Goal: Task Accomplishment & Management: Use online tool/utility

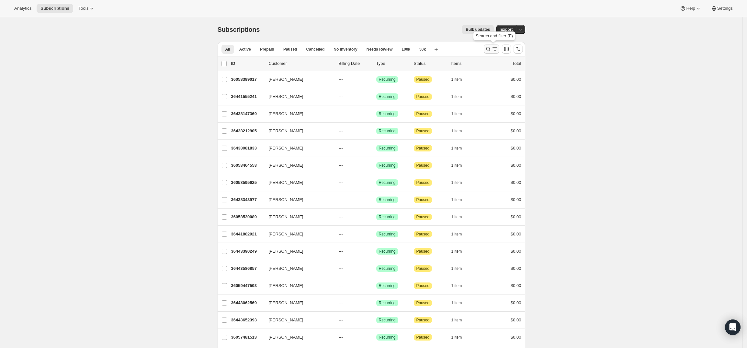
click at [492, 50] on icon "Search and filter results" at bounding box center [488, 49] width 6 height 6
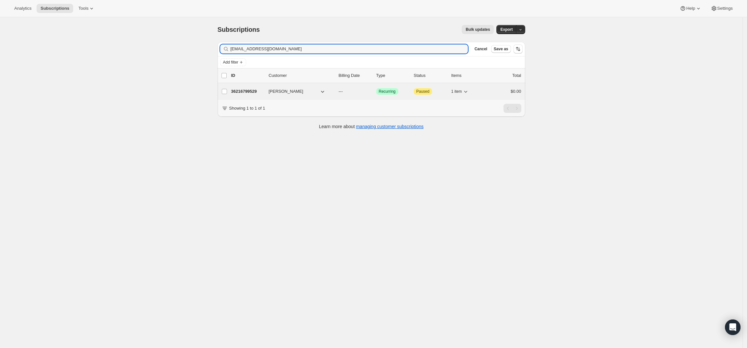
type input "[EMAIL_ADDRESS][DOMAIN_NAME]"
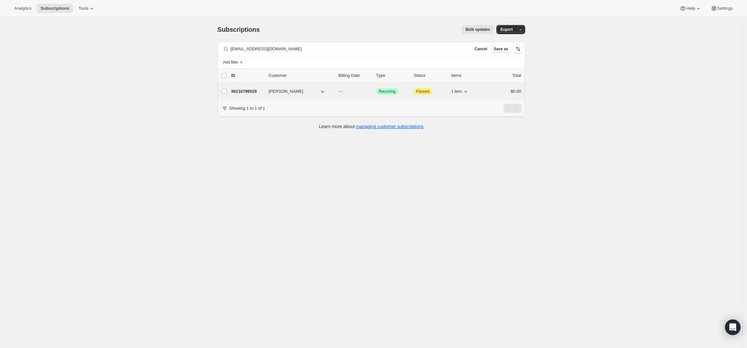
click at [249, 90] on p "36216799529" at bounding box center [247, 91] width 32 height 6
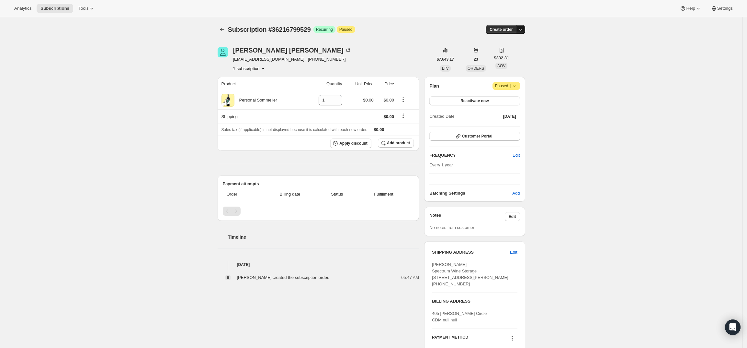
click at [524, 27] on icon "button" at bounding box center [521, 29] width 6 height 6
click at [505, 52] on span "Create custom one-time order" at bounding box center [495, 54] width 56 height 5
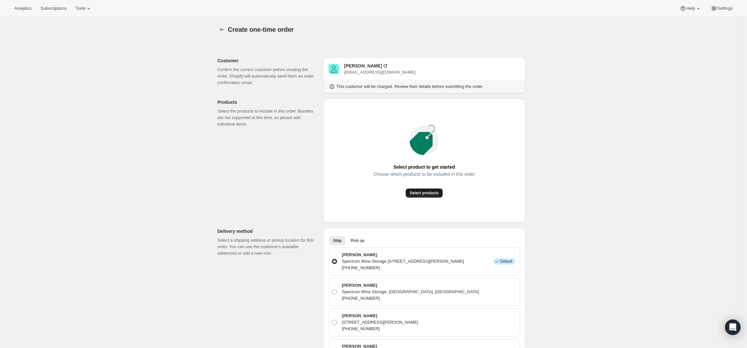
click at [421, 188] on button "Select products" at bounding box center [424, 192] width 37 height 9
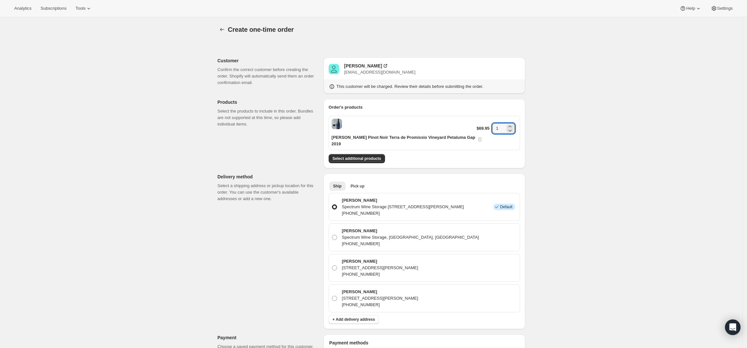
drag, startPoint x: 501, startPoint y: 125, endPoint x: 477, endPoint y: 123, distance: 23.4
click at [477, 123] on div "$69.95 1" at bounding box center [497, 132] width 40 height 19
type input "4"
click at [617, 170] on div "Create one-time order. This page is ready Create one-time order Customer Confir…" at bounding box center [371, 299] width 743 height 565
click at [345, 156] on span "Select additional products" at bounding box center [357, 158] width 49 height 5
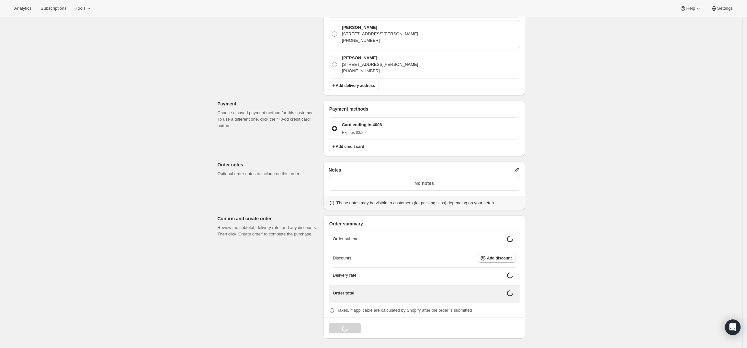
scroll to position [249, 0]
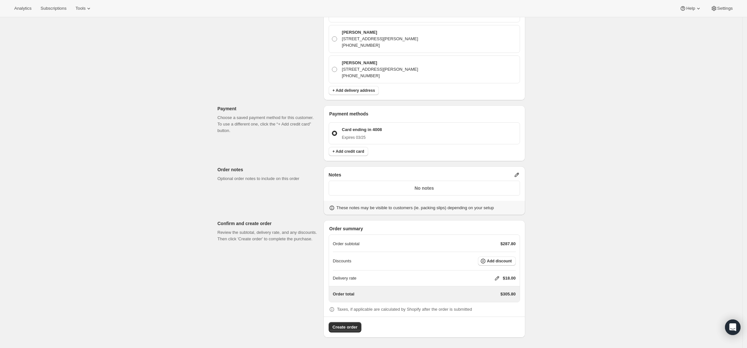
click at [499, 276] on icon at bounding box center [497, 278] width 6 height 6
click at [479, 303] on input "0" at bounding box center [500, 302] width 58 height 10
type input "0"
click at [494, 313] on button "Save" at bounding box center [496, 317] width 17 height 9
click at [508, 261] on span "Add discount" at bounding box center [499, 260] width 25 height 5
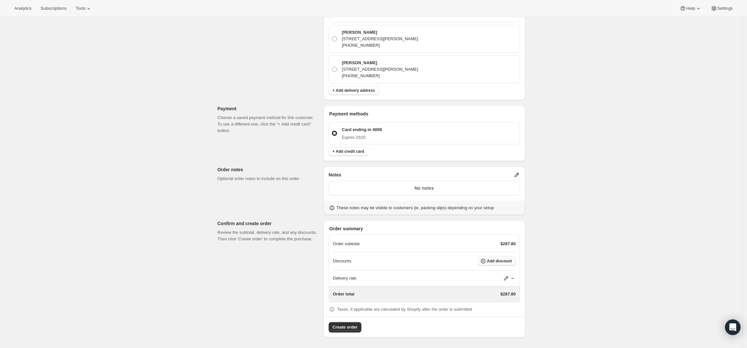
scroll to position [0, 0]
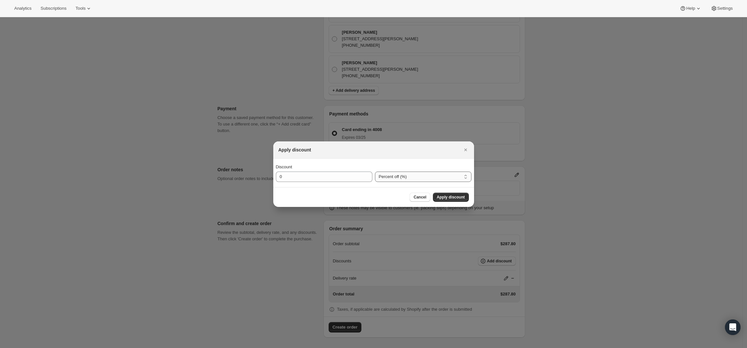
click at [410, 172] on select "Percent off (%) Amount off ($)" at bounding box center [423, 176] width 97 height 10
select select "fixedAmount"
click at [375, 171] on select "Percent off (%) Amount off ($)" at bounding box center [423, 176] width 97 height 10
click at [328, 179] on input "0" at bounding box center [319, 176] width 87 height 10
type input "160"
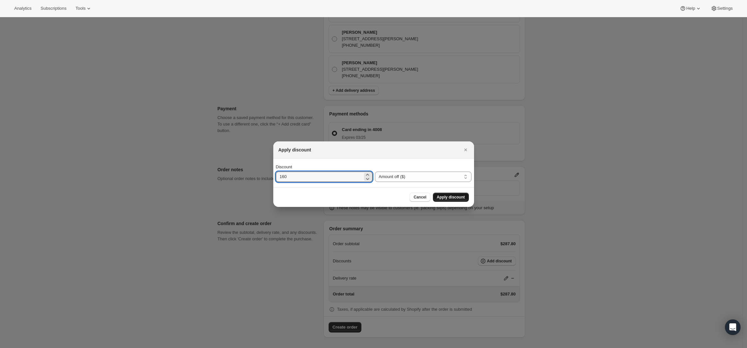
click at [446, 195] on span "Apply discount" at bounding box center [451, 196] width 28 height 5
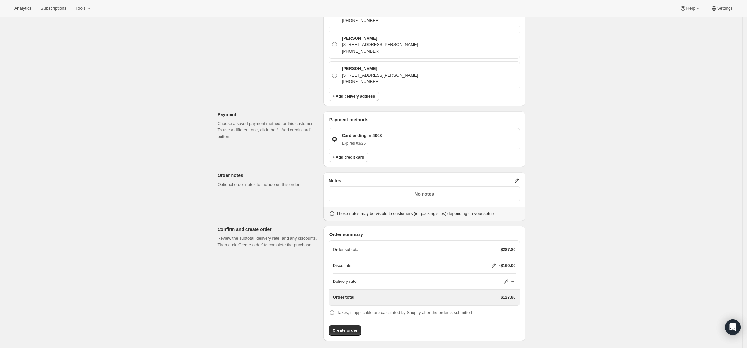
scroll to position [246, 0]
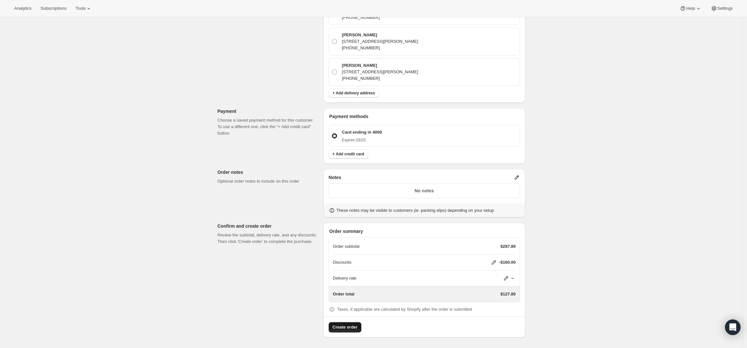
click at [349, 326] on span "Create order" at bounding box center [345, 327] width 25 height 6
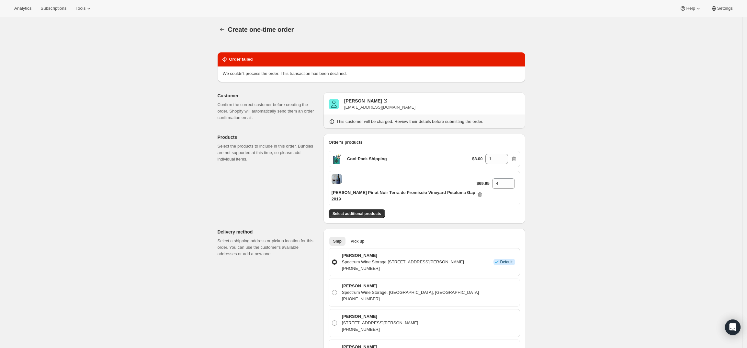
click at [355, 100] on div "[PERSON_NAME]" at bounding box center [363, 101] width 38 height 6
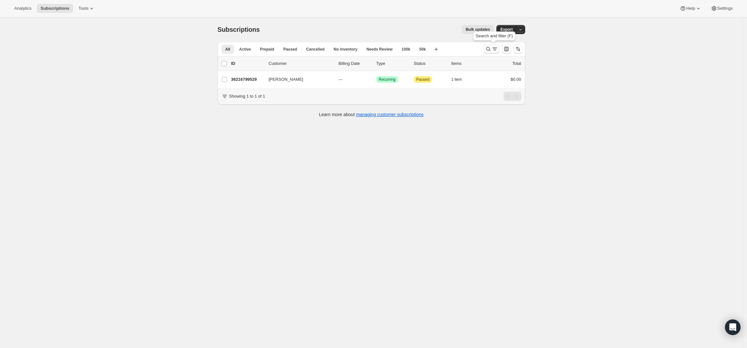
click at [489, 48] on icon "Search and filter results" at bounding box center [488, 49] width 6 height 6
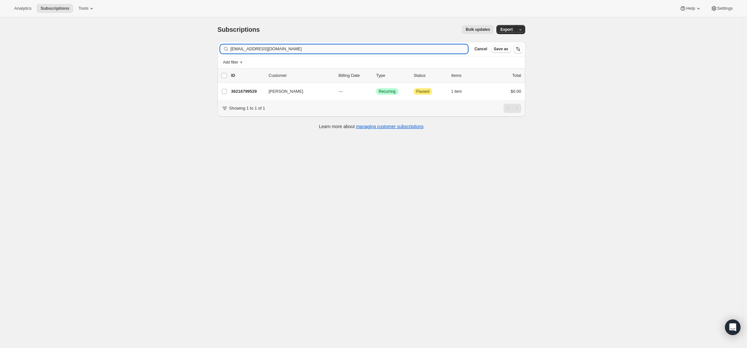
click at [364, 49] on input "bonemannn@gmail.com" at bounding box center [350, 48] width 238 height 9
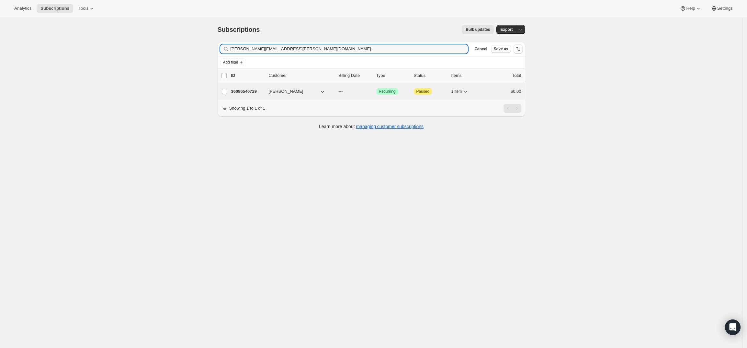
type input "jeffrey.ruden@gmail.com"
click at [247, 87] on div "36086546729 Jeffrey Ruden --- Success Recurring Attention Paused 1 item $0.00" at bounding box center [376, 91] width 290 height 9
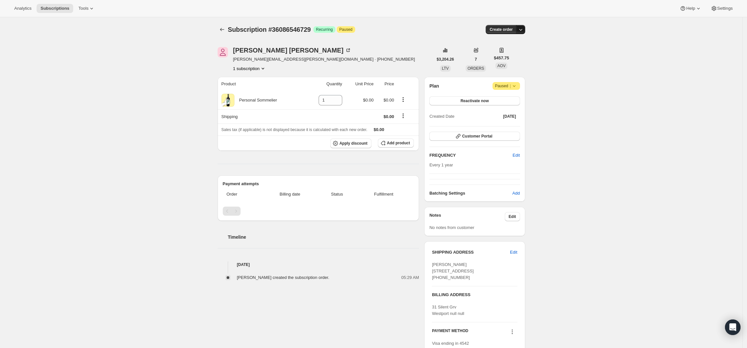
click at [522, 26] on icon "button" at bounding box center [521, 29] width 6 height 6
click at [513, 50] on button "Create custom one-time order" at bounding box center [491, 54] width 68 height 10
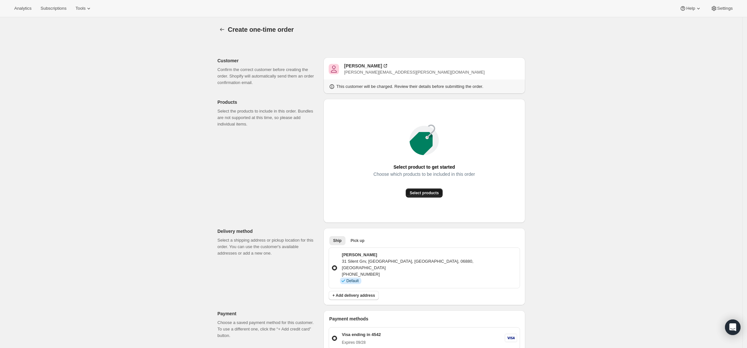
click at [430, 191] on span "Select products" at bounding box center [424, 192] width 29 height 5
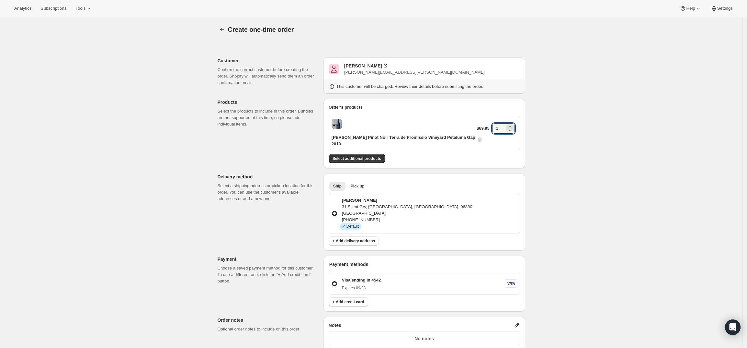
drag, startPoint x: 500, startPoint y: 126, endPoint x: 474, endPoint y: 126, distance: 26.2
click at [474, 126] on div "Gary Farrell Pinot Noir Terra de Promissio Vineyard Petaluma Gap 2019 $69.95 1" at bounding box center [424, 133] width 191 height 34
type input "6"
click at [557, 171] on div "Create one-time order. This page is ready Create one-time order Customer Confir…" at bounding box center [371, 257] width 743 height 481
click at [347, 156] on span "Select additional products" at bounding box center [357, 158] width 49 height 5
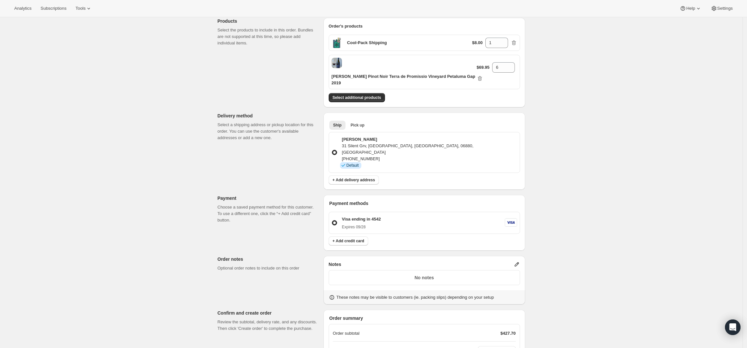
scroll to position [151, 0]
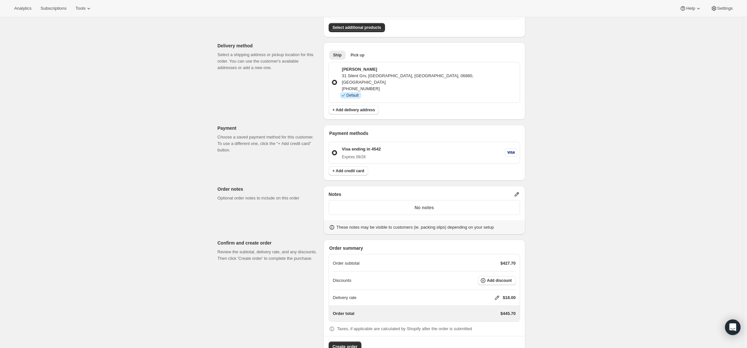
click at [499, 294] on icon at bounding box center [497, 297] width 6 height 6
click at [487, 301] on input "0" at bounding box center [500, 302] width 58 height 10
type input "0"
click at [489, 315] on button "Save" at bounding box center [496, 317] width 17 height 9
click at [497, 278] on span "Add discount" at bounding box center [499, 280] width 25 height 5
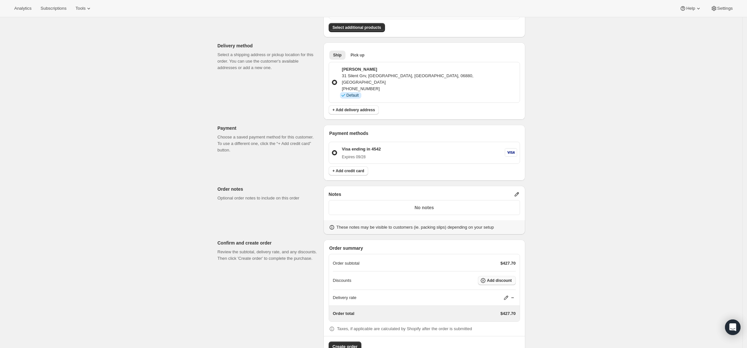
scroll to position [0, 0]
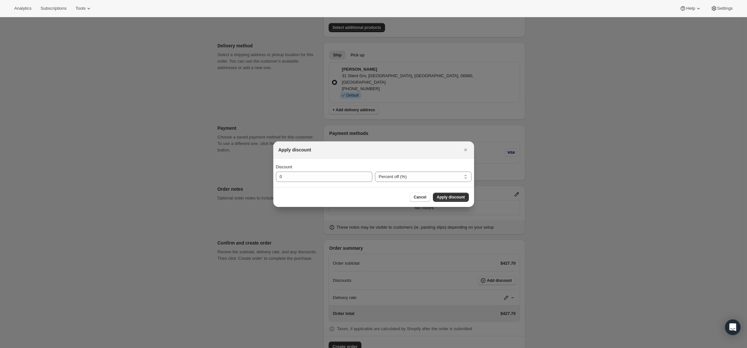
click at [409, 182] on div "Discount 0 Percent off (%) Amount off ($) Percent off (%)" at bounding box center [373, 172] width 201 height 29
click at [410, 179] on select "Percent off (%) Amount off ($)" at bounding box center [423, 176] width 97 height 10
select select "fixedAmount"
click at [375, 171] on select "Percent off (%) Amount off ($)" at bounding box center [423, 176] width 97 height 10
click at [330, 179] on input "0" at bounding box center [319, 176] width 87 height 10
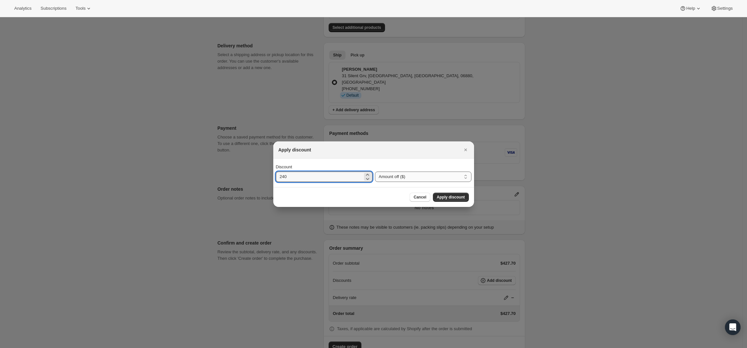
type input "240"
click at [418, 177] on select "Percent off (%) Amount off ($)" at bounding box center [423, 176] width 97 height 10
click at [606, 185] on div at bounding box center [373, 174] width 747 height 348
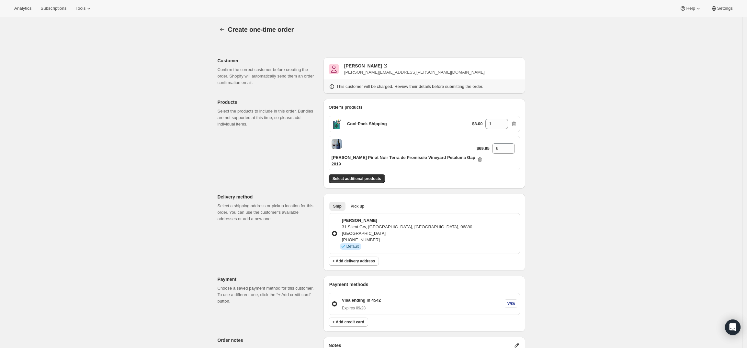
scroll to position [151, 0]
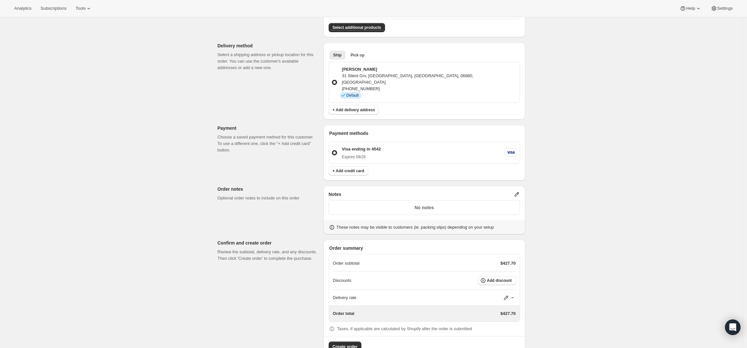
click at [519, 192] on icon at bounding box center [517, 194] width 4 height 4
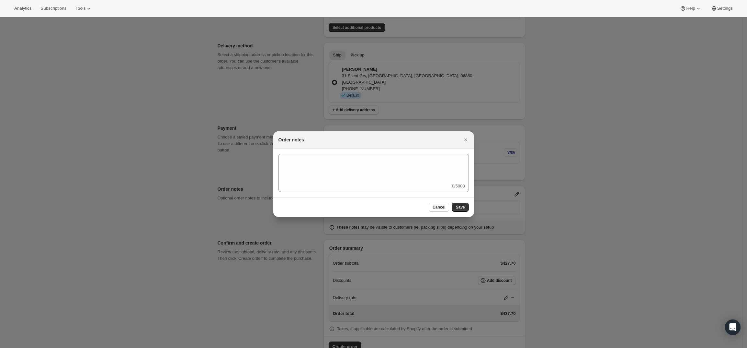
scroll to position [0, 0]
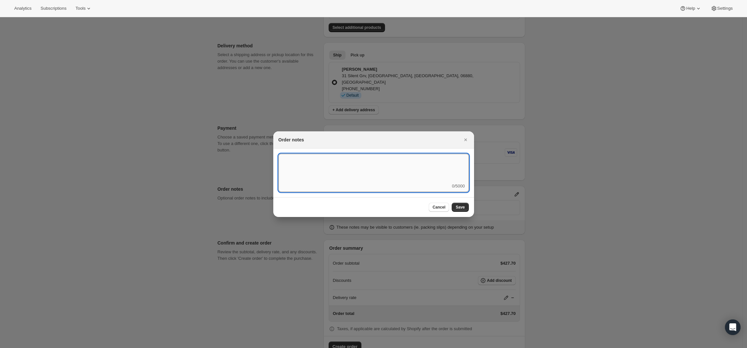
click at [429, 176] on textarea ":rhv:" at bounding box center [374, 168] width 190 height 29
click at [628, 164] on div at bounding box center [373, 174] width 747 height 348
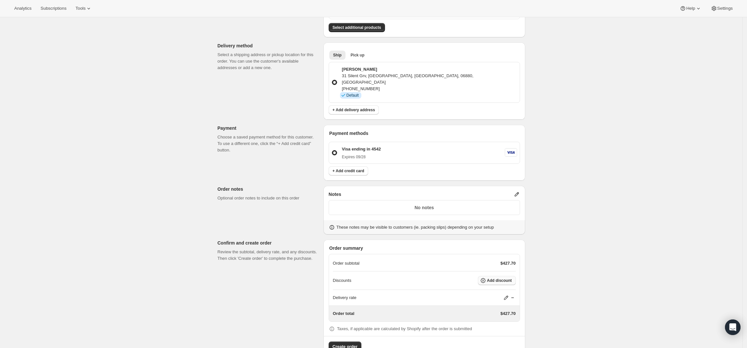
click at [514, 276] on button "Add discount" at bounding box center [497, 280] width 38 height 9
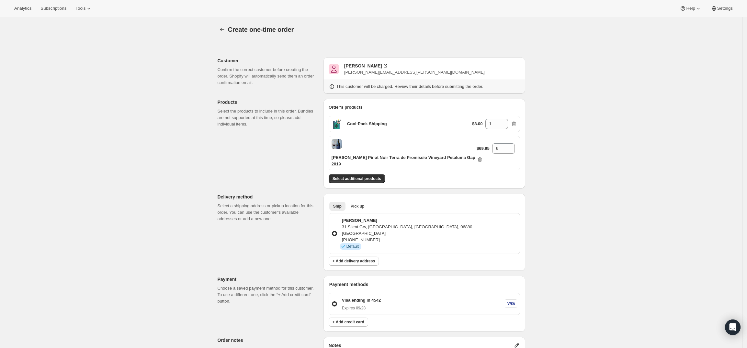
select select "fixedAmount"
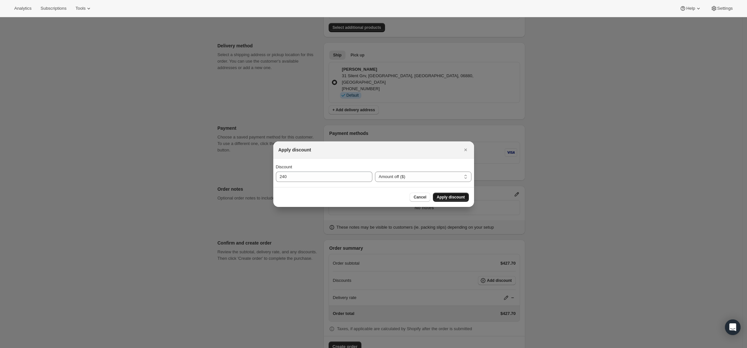
click at [456, 197] on span "Apply discount" at bounding box center [451, 196] width 28 height 5
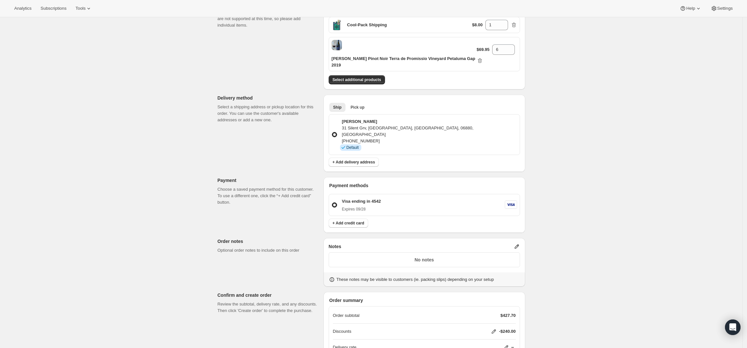
scroll to position [148, 0]
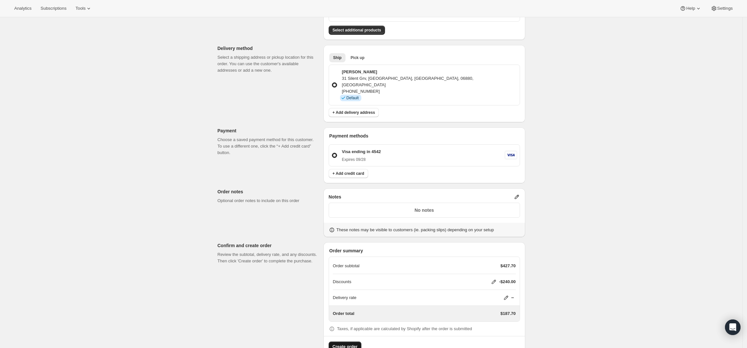
click at [339, 343] on span "Create order" at bounding box center [345, 346] width 25 height 6
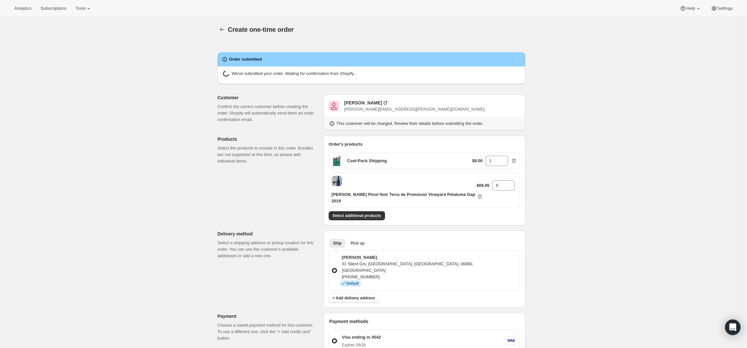
radio input "true"
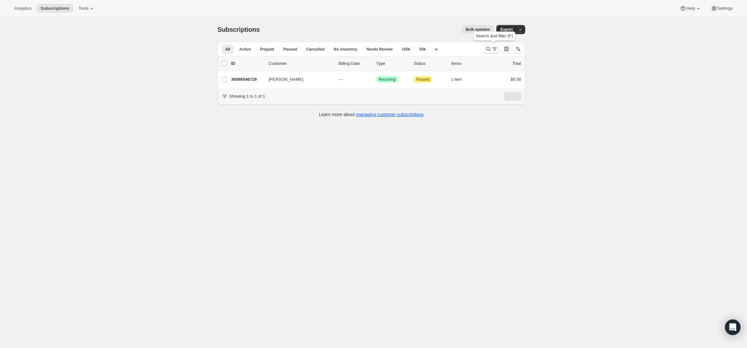
click at [490, 49] on icon "Search and filter results" at bounding box center [488, 49] width 4 height 4
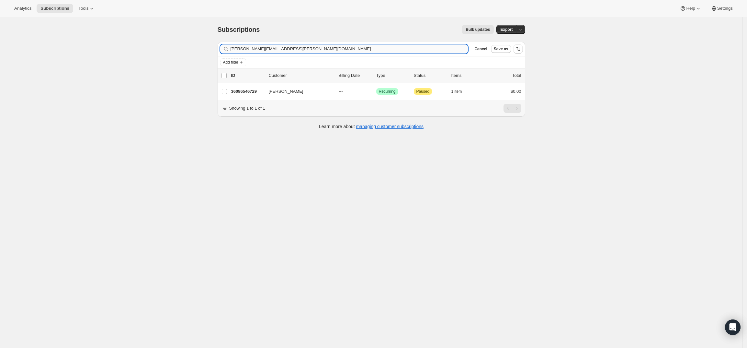
click at [365, 50] on input "[PERSON_NAME][EMAIL_ADDRESS][PERSON_NAME][DOMAIN_NAME]" at bounding box center [350, 48] width 238 height 9
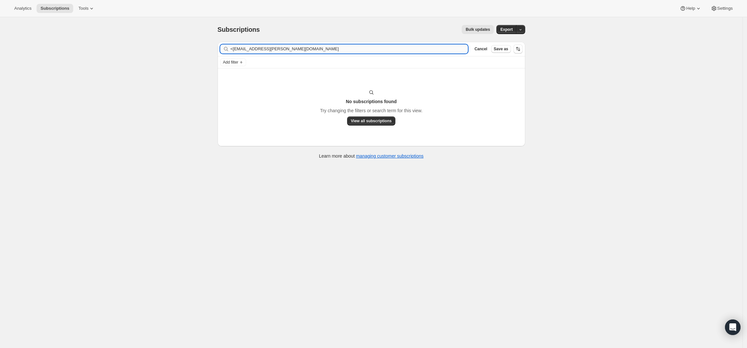
click at [236, 50] on input "<barnet.leland@gmail.com" at bounding box center [350, 48] width 238 height 9
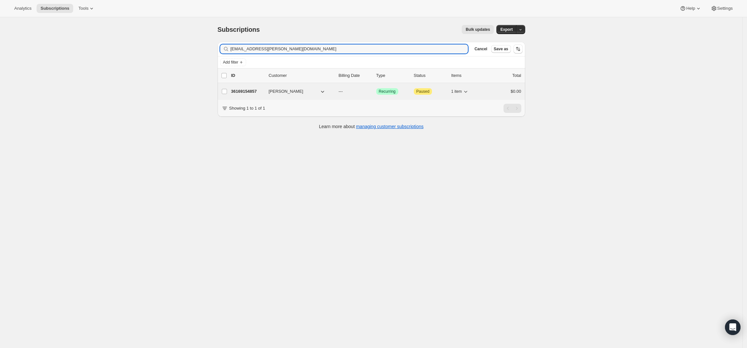
type input "barnet.leland@gmail.com"
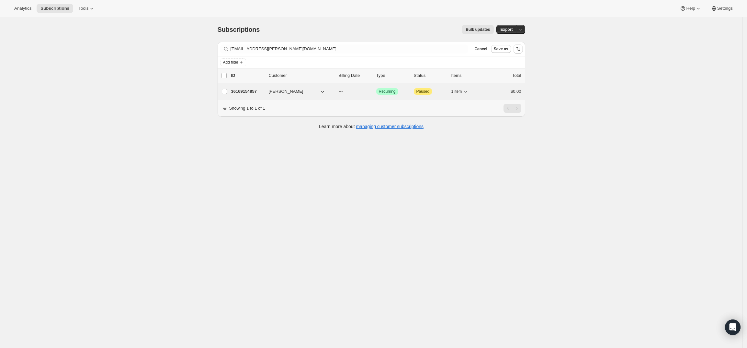
click at [252, 92] on p "36169154857" at bounding box center [247, 91] width 32 height 6
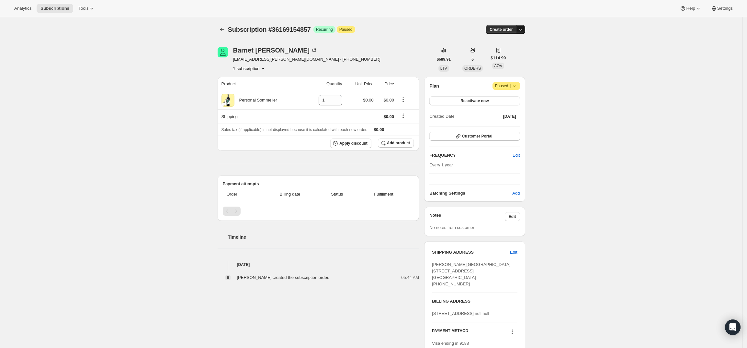
click at [522, 30] on icon "button" at bounding box center [521, 29] width 6 height 6
click at [516, 53] on span "Create custom one-time order" at bounding box center [495, 54] width 56 height 5
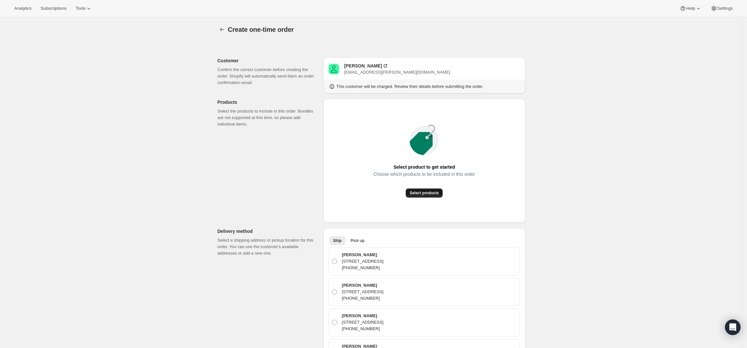
click at [420, 190] on button "Select products" at bounding box center [424, 192] width 37 height 9
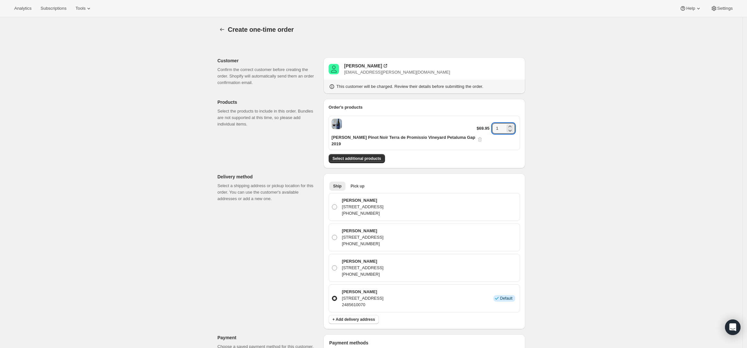
drag, startPoint x: 502, startPoint y: 125, endPoint x: 485, endPoint y: 123, distance: 16.9
click at [485, 123] on div "$69.95 1" at bounding box center [497, 132] width 40 height 19
type input "4"
click at [570, 150] on div "Create one-time order. This page is ready Create one-time order Customer Confir…" at bounding box center [371, 299] width 743 height 565
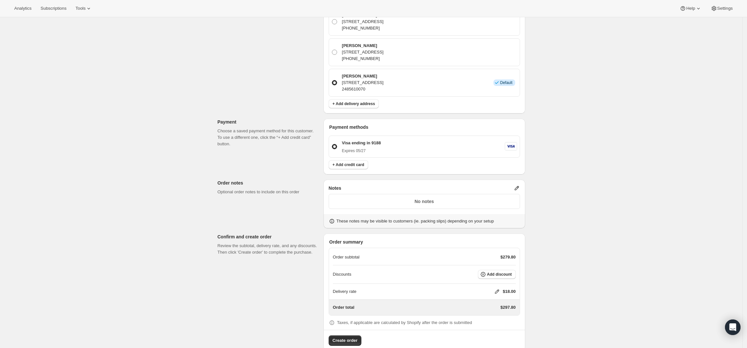
scroll to position [222, 0]
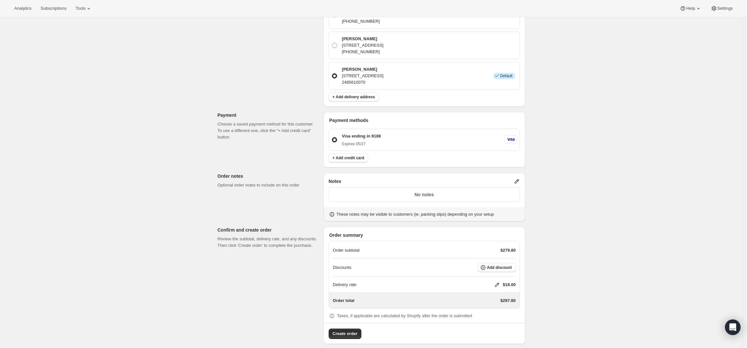
click at [499, 281] on icon at bounding box center [497, 284] width 6 height 6
click at [478, 302] on input "0" at bounding box center [500, 302] width 58 height 10
type input "0"
click at [492, 315] on span "Save" at bounding box center [495, 317] width 9 height 5
click at [508, 263] on button "Add discount" at bounding box center [497, 267] width 38 height 9
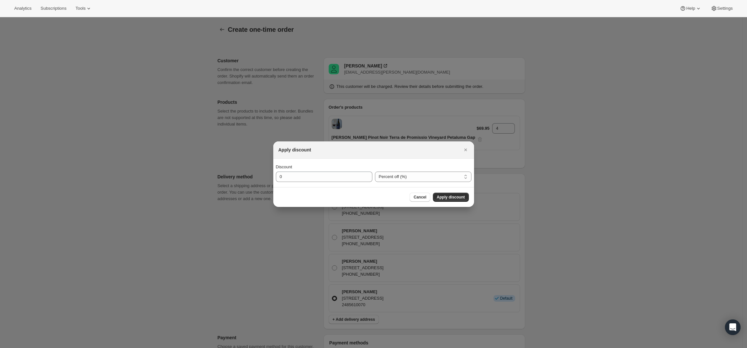
scroll to position [0, 0]
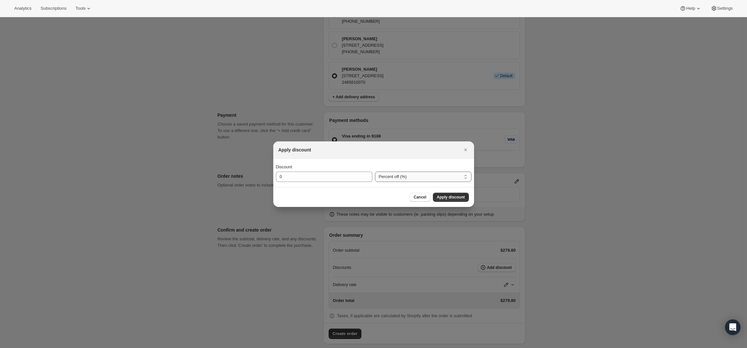
click at [416, 179] on select "Percent off (%) Amount off ($)" at bounding box center [423, 176] width 97 height 10
select select "fixedAmount"
click at [375, 171] on select "Percent off (%) Amount off ($)" at bounding box center [423, 176] width 97 height 10
click at [338, 176] on input "0" at bounding box center [319, 176] width 87 height 10
type input "160"
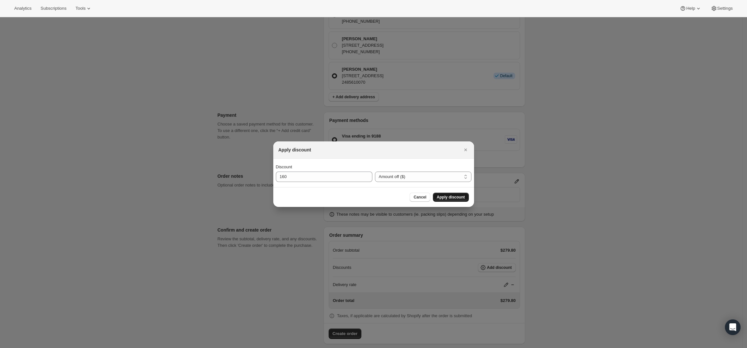
click at [449, 199] on span "Apply discount" at bounding box center [451, 196] width 28 height 5
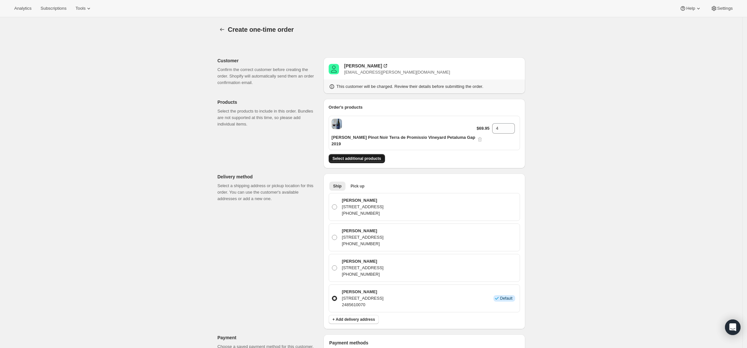
click at [372, 156] on span "Select additional products" at bounding box center [357, 158] width 49 height 5
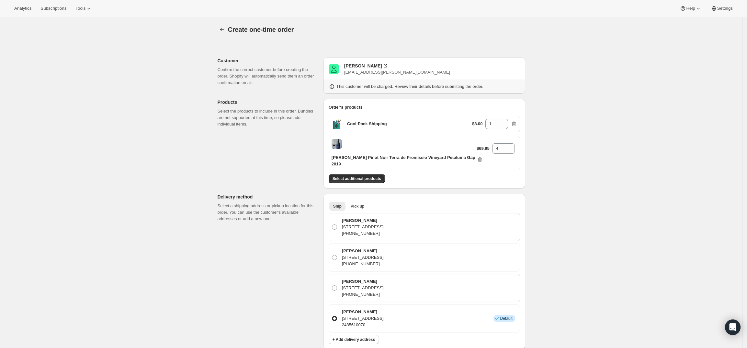
click at [363, 66] on div "Barnet Leland" at bounding box center [363, 66] width 38 height 6
click at [516, 122] on icon "button" at bounding box center [514, 123] width 4 height 5
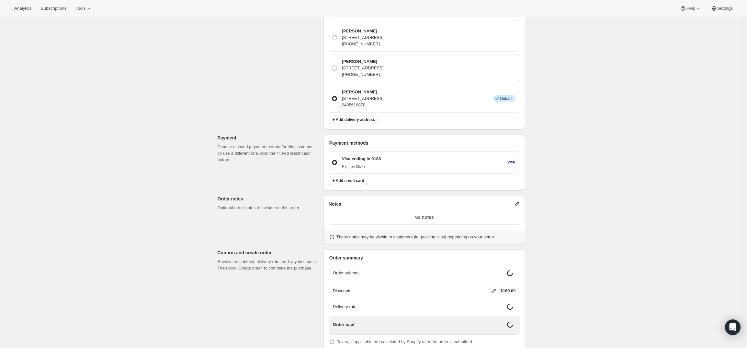
scroll to position [225, 0]
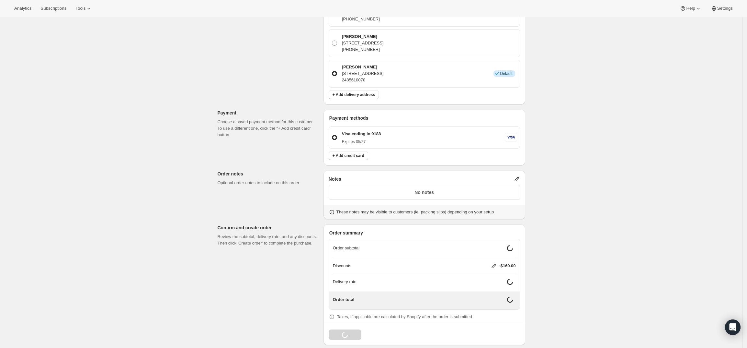
click at [520, 176] on icon at bounding box center [517, 179] width 6 height 6
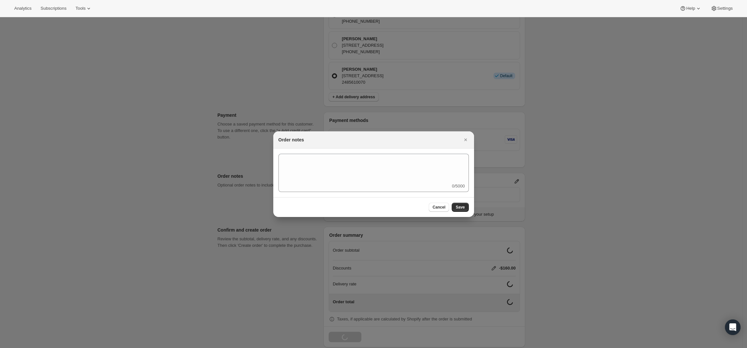
scroll to position [0, 0]
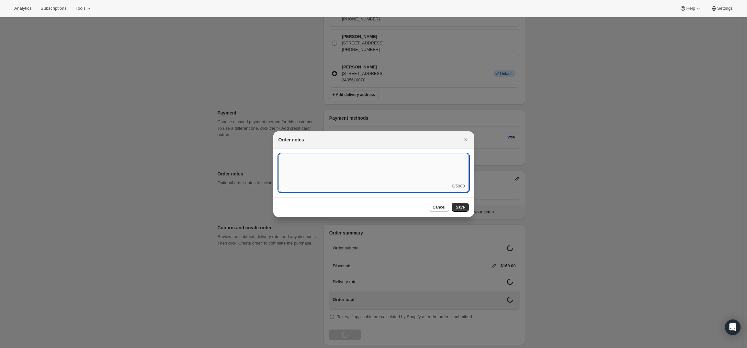
click at [402, 178] on textarea ":r4e:" at bounding box center [374, 168] width 190 height 29
type textarea "Weather HOLD"
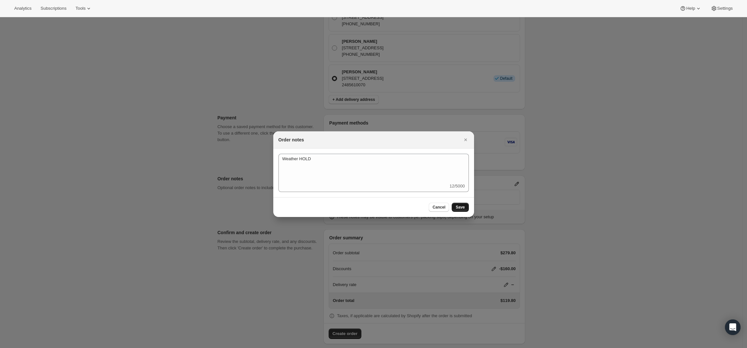
click at [460, 211] on button "Save" at bounding box center [460, 206] width 17 height 9
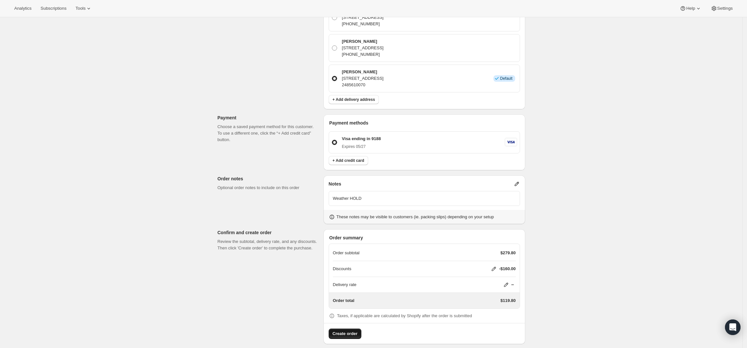
click at [337, 330] on span "Create order" at bounding box center [345, 333] width 25 height 6
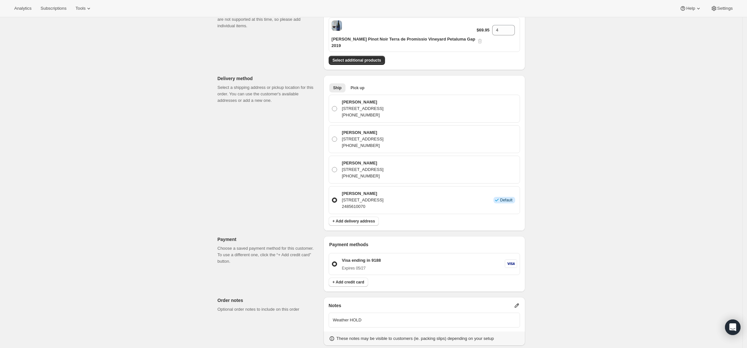
scroll to position [0, 0]
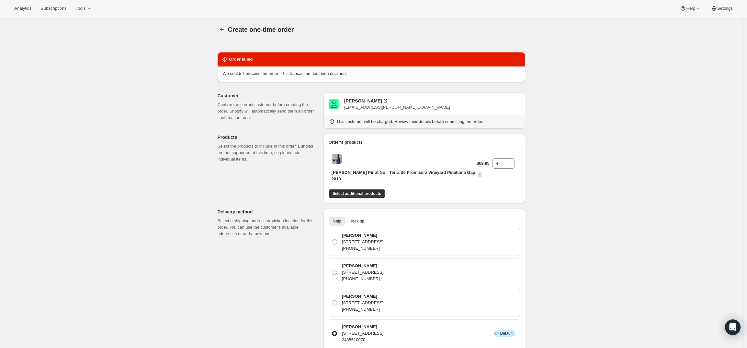
click at [366, 102] on div "Barnet Leland" at bounding box center [363, 101] width 38 height 6
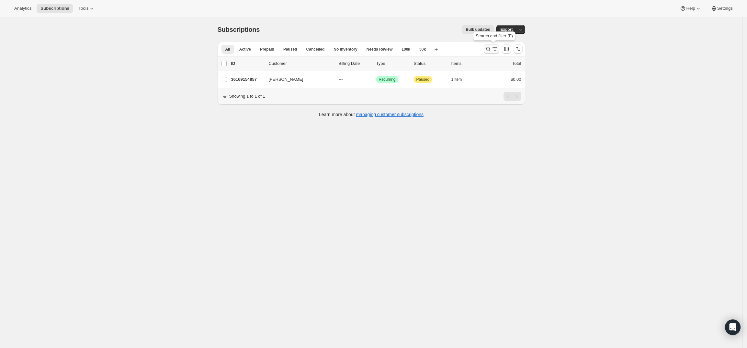
click at [490, 50] on icon "Search and filter results" at bounding box center [488, 49] width 4 height 4
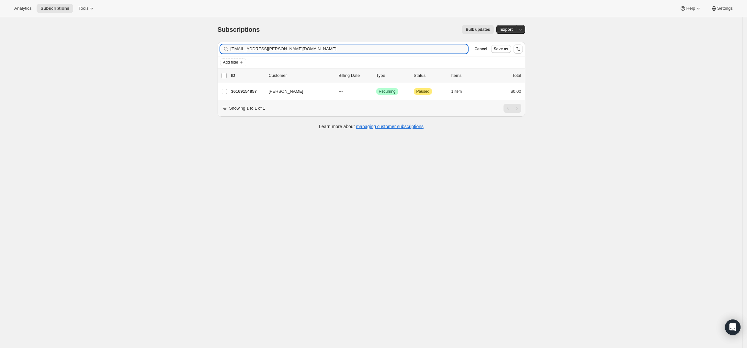
click at [393, 49] on input "barnet.leland@gmail.com" at bounding box center [350, 48] width 238 height 9
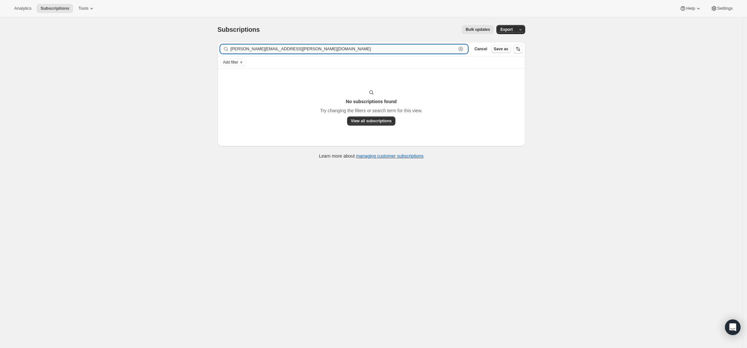
click at [255, 52] on input "Christopher.Lynch@opusonewinery.com" at bounding box center [344, 48] width 226 height 9
paste input "Lynch"
click at [255, 48] on input "Christopher Lynch" at bounding box center [344, 48] width 226 height 9
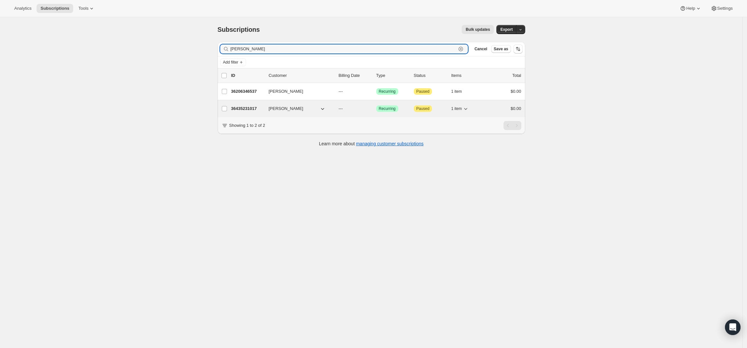
type input "Chris Lynch"
click at [247, 105] on p "36435231017" at bounding box center [247, 108] width 32 height 6
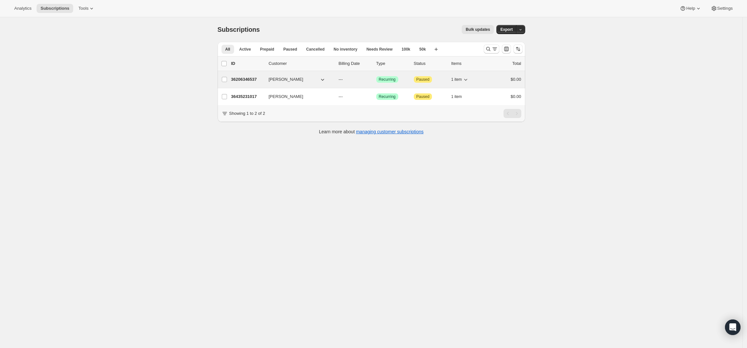
click at [249, 78] on p "36206346537" at bounding box center [247, 79] width 32 height 6
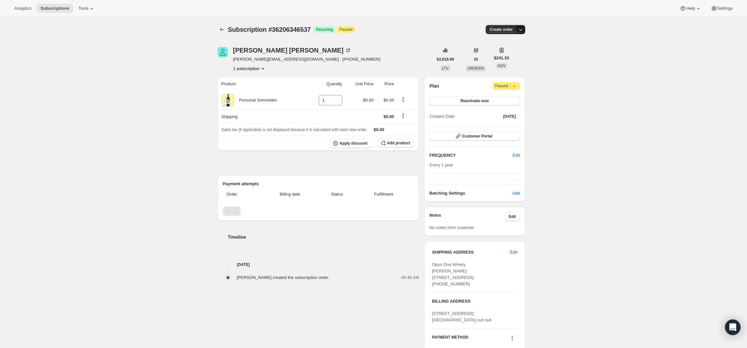
click at [523, 28] on icon "button" at bounding box center [521, 29] width 6 height 6
click at [521, 52] on span "Create custom one-time order" at bounding box center [495, 54] width 56 height 5
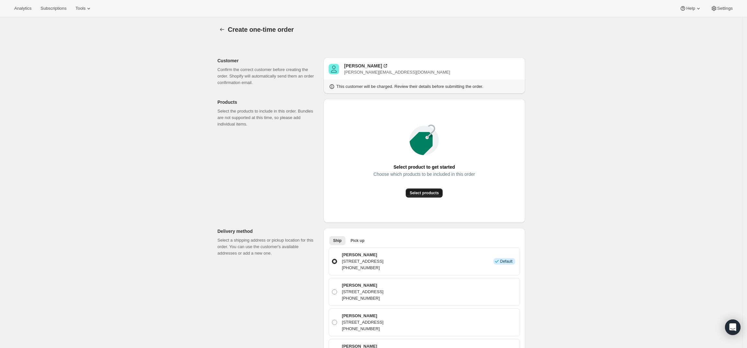
click at [430, 190] on button "Select products" at bounding box center [424, 192] width 37 height 9
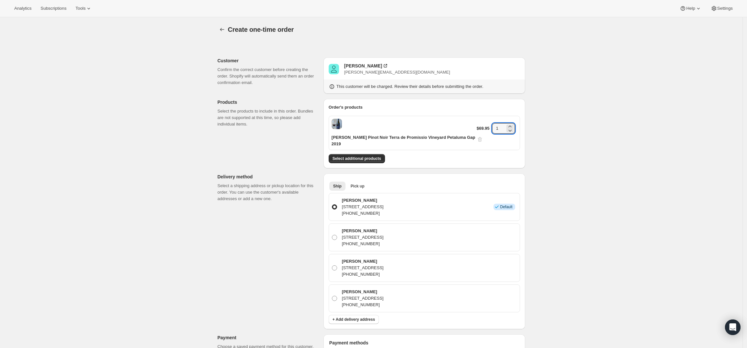
drag, startPoint x: 501, startPoint y: 124, endPoint x: 453, endPoint y: 127, distance: 48.0
click at [453, 127] on div "Gary Farrell Pinot Noir Terra de Promissio Vineyard Petaluma Gap 2019 $69.95 1" at bounding box center [424, 133] width 191 height 34
type input "6"
click at [543, 128] on div "Create one-time order. This page is ready Create one-time order Customer Confir…" at bounding box center [371, 299] width 743 height 565
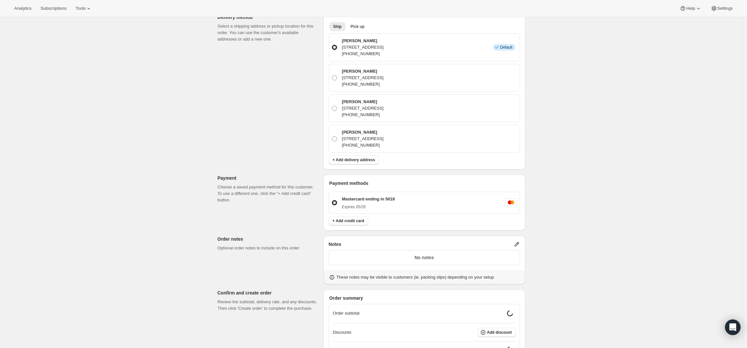
scroll to position [162, 0]
click at [520, 238] on icon at bounding box center [517, 241] width 6 height 6
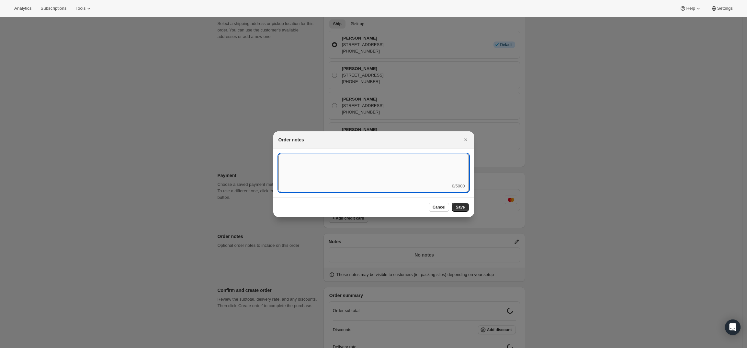
click at [376, 174] on textarea ":rdf:" at bounding box center [374, 168] width 190 height 29
type textarea "Hand Deliver - David"
click at [459, 204] on span "Save" at bounding box center [460, 206] width 9 height 5
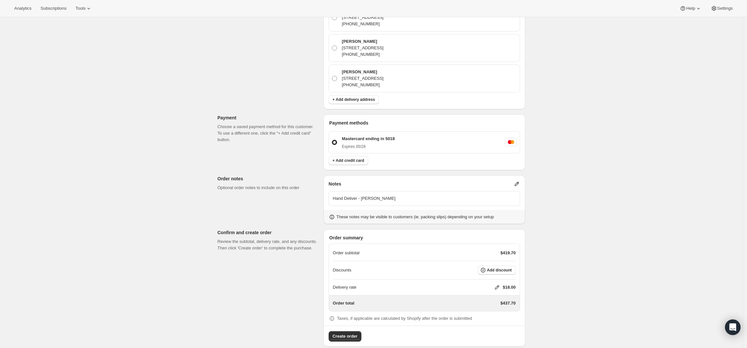
scroll to position [222, 0]
click at [498, 281] on icon at bounding box center [497, 284] width 6 height 6
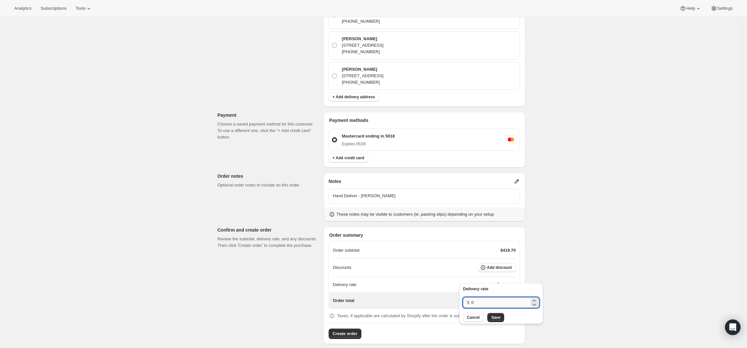
click at [493, 303] on input "0" at bounding box center [500, 302] width 58 height 10
type input "0"
click at [494, 316] on span "Save" at bounding box center [495, 317] width 9 height 5
click at [501, 265] on span "Add discount" at bounding box center [499, 267] width 25 height 5
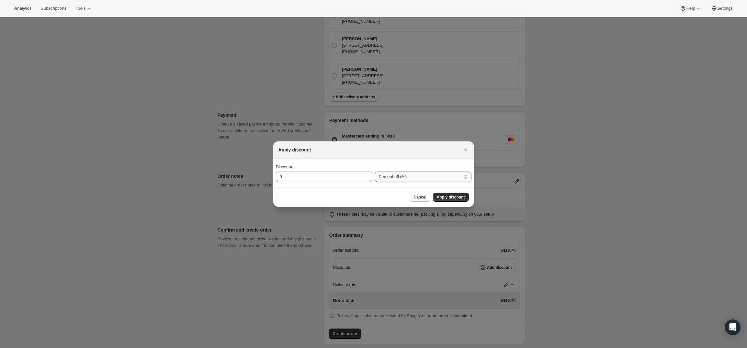
click at [448, 178] on select "Percent off (%) Amount off ($)" at bounding box center [423, 176] width 97 height 10
select select "fixedAmount"
click at [375, 171] on select "Percent off (%) Amount off ($)" at bounding box center [423, 176] width 97 height 10
click at [310, 172] on input "0" at bounding box center [319, 176] width 87 height 10
type input "240"
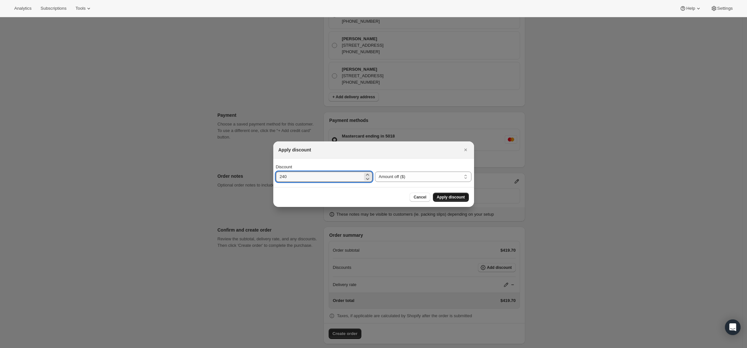
click at [449, 198] on span "Apply discount" at bounding box center [451, 196] width 28 height 5
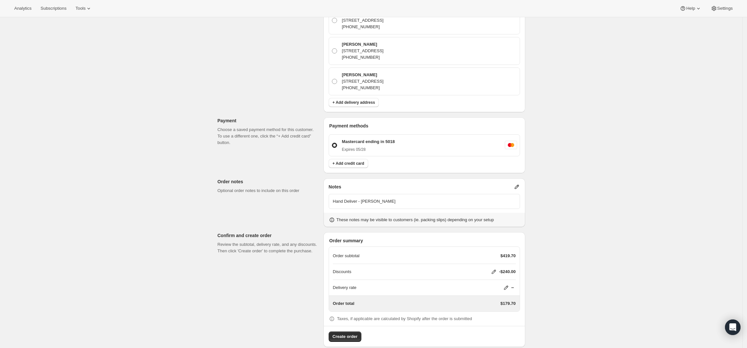
scroll to position [220, 0]
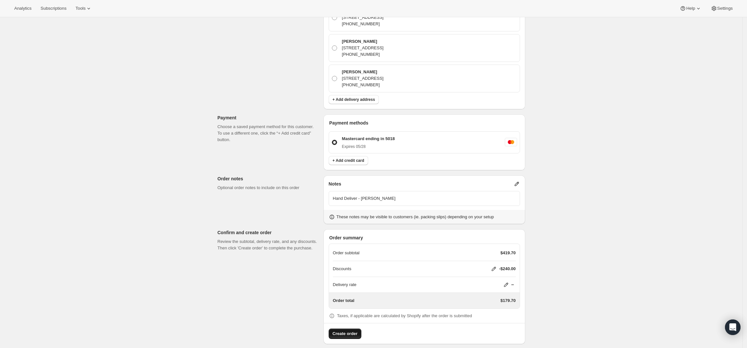
click at [354, 330] on span "Create order" at bounding box center [345, 333] width 25 height 6
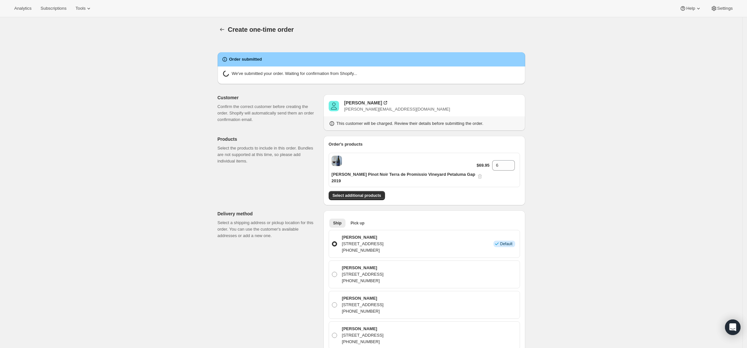
radio input "true"
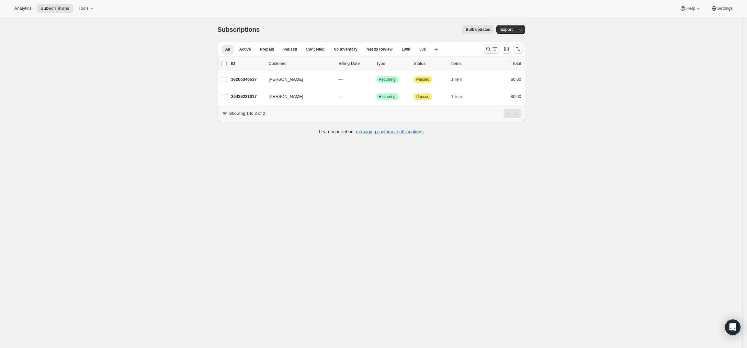
click at [488, 46] on icon "Search and filter results" at bounding box center [488, 49] width 6 height 6
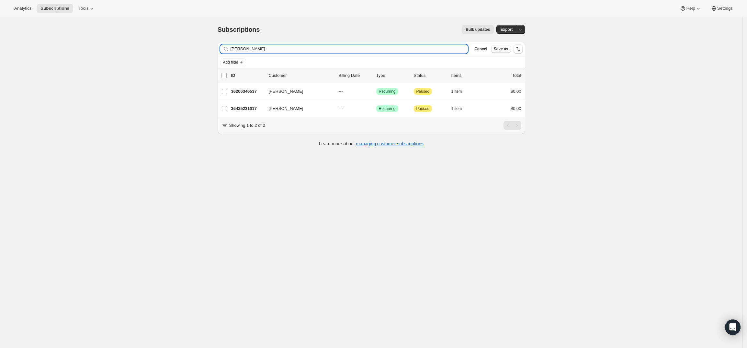
click at [364, 50] on input "Chris Lynch" at bounding box center [350, 48] width 238 height 9
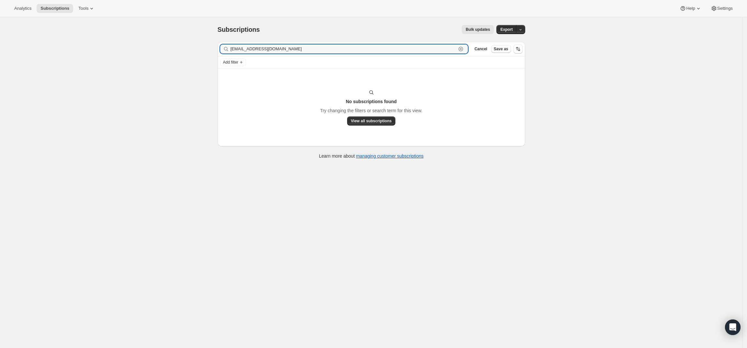
drag, startPoint x: 385, startPoint y: 46, endPoint x: 386, endPoint y: 41, distance: 4.6
click at [385, 46] on input "kfass@feastconsulting.com" at bounding box center [344, 48] width 226 height 9
click at [371, 53] on input "kfass@feastconsulting.com" at bounding box center [344, 48] width 226 height 9
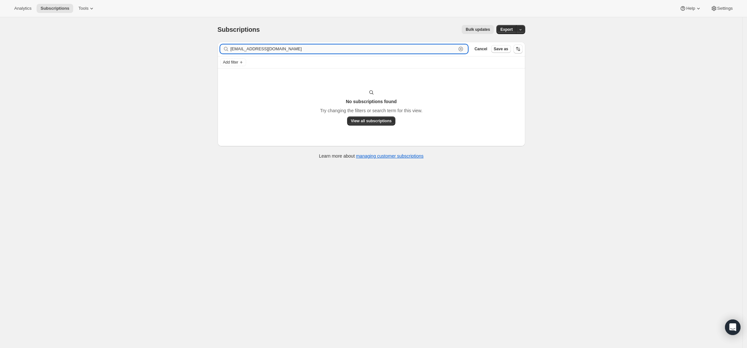
paste input "Karen Fass"
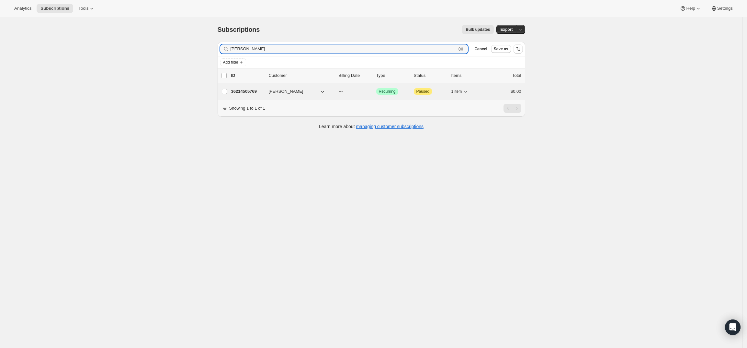
type input "Karen Fass"
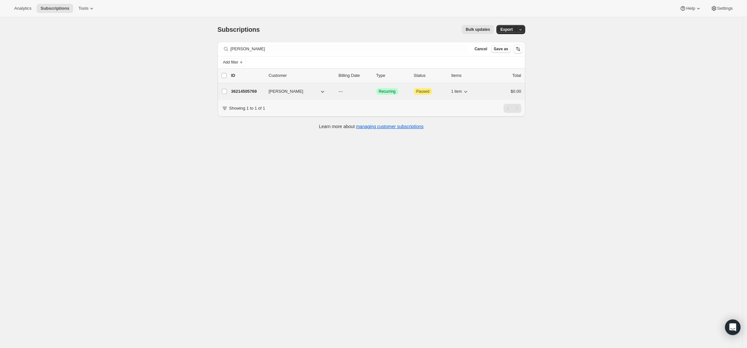
click at [246, 87] on div "36214505769 Karen Fass --- Success Recurring Attention Paused 1 item $0.00" at bounding box center [376, 91] width 290 height 9
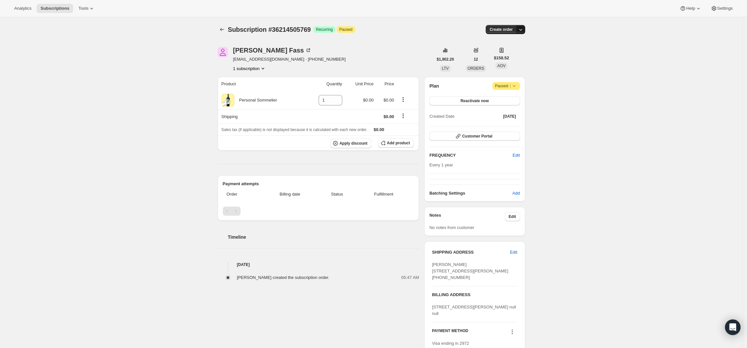
click at [523, 29] on icon "button" at bounding box center [521, 29] width 6 height 6
click at [513, 57] on button "Create custom one-time order" at bounding box center [491, 54] width 68 height 10
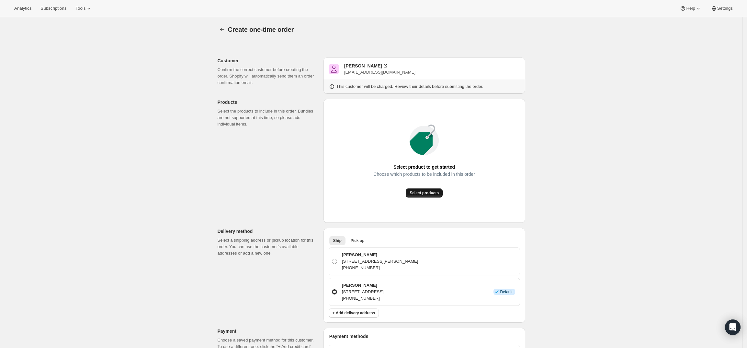
click at [432, 195] on button "Select products" at bounding box center [424, 192] width 37 height 9
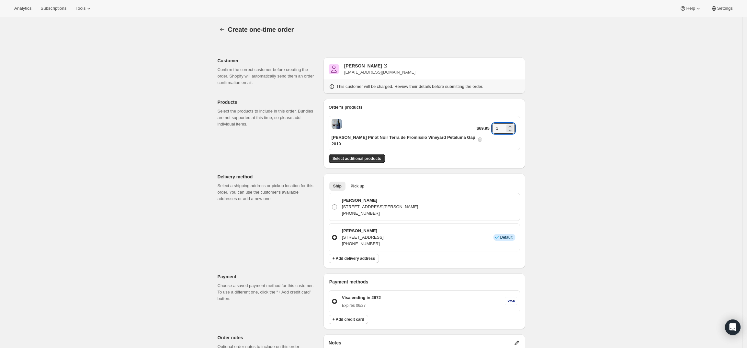
drag, startPoint x: 498, startPoint y: 126, endPoint x: 489, endPoint y: 126, distance: 8.7
click at [489, 126] on div "$69.95 1" at bounding box center [497, 132] width 40 height 19
type input "6"
click at [577, 134] on div "Create one-time order. This page is ready Create one-time order Customer Confir…" at bounding box center [371, 269] width 743 height 504
click at [359, 154] on button "Select additional products" at bounding box center [357, 158] width 56 height 9
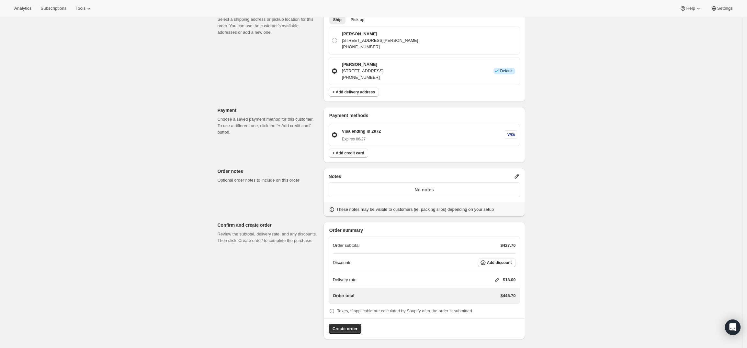
scroll to position [181, 0]
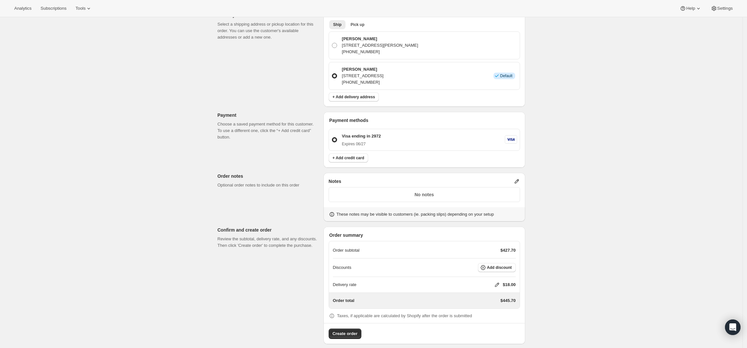
click at [499, 281] on icon at bounding box center [497, 284] width 6 height 6
click at [495, 301] on input "0" at bounding box center [500, 302] width 58 height 10
type input "0"
click at [492, 322] on div "Delivery rate $ 0 Cancel Save" at bounding box center [501, 303] width 84 height 41
click at [496, 313] on button "Save" at bounding box center [496, 317] width 17 height 9
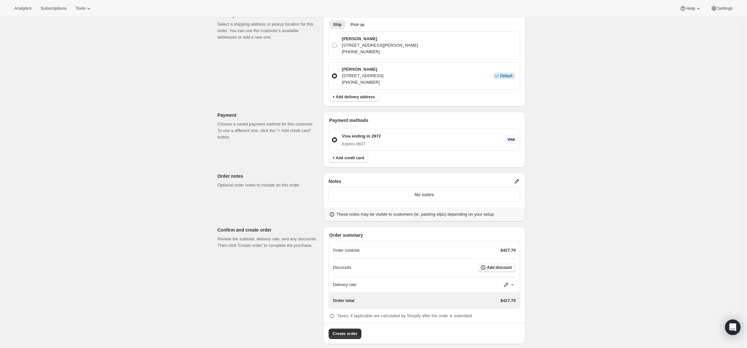
click at [502, 265] on button "Add discount" at bounding box center [497, 267] width 38 height 9
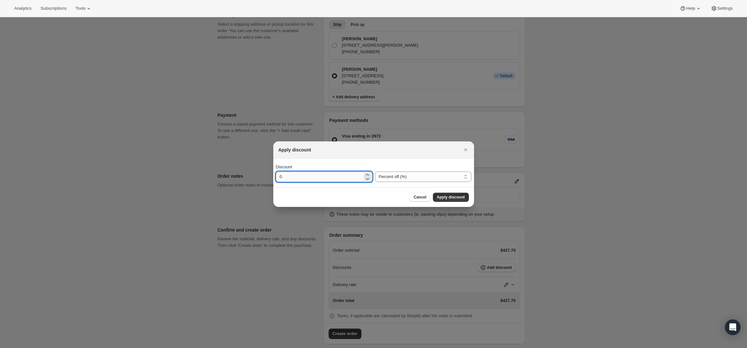
click at [334, 173] on input "0" at bounding box center [319, 176] width 87 height 10
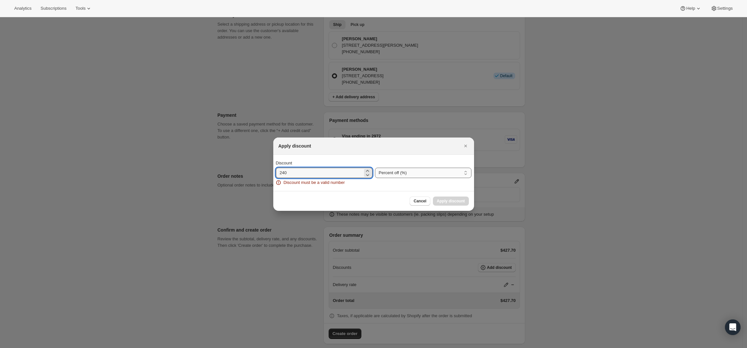
type input "240"
click at [410, 172] on select "Percent off (%) Amount off ($)" at bounding box center [423, 172] width 97 height 10
select select "fixedAmount"
click at [375, 167] on select "Percent off (%) Amount off ($)" at bounding box center [423, 172] width 97 height 10
click at [334, 177] on input "240" at bounding box center [319, 172] width 87 height 10
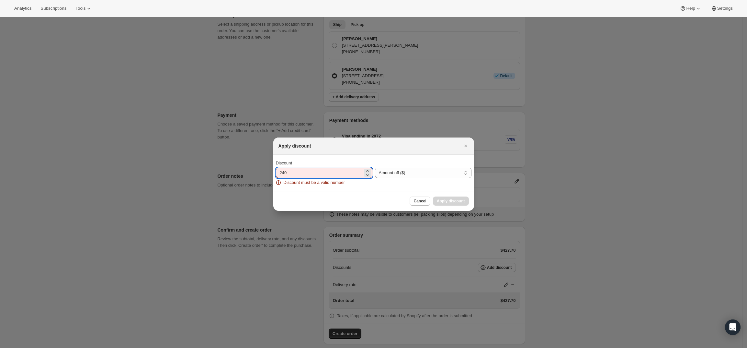
click at [334, 177] on input "240" at bounding box center [319, 172] width 87 height 10
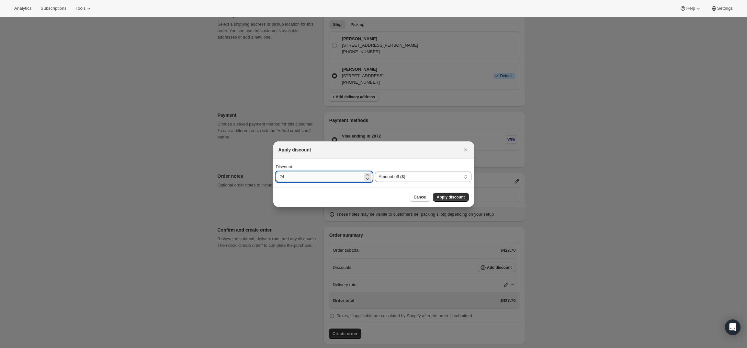
type input "240"
click at [444, 195] on span "Apply discount" at bounding box center [451, 196] width 28 height 5
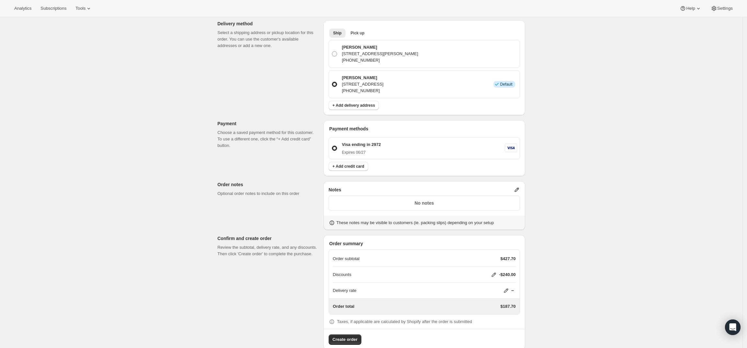
scroll to position [179, 0]
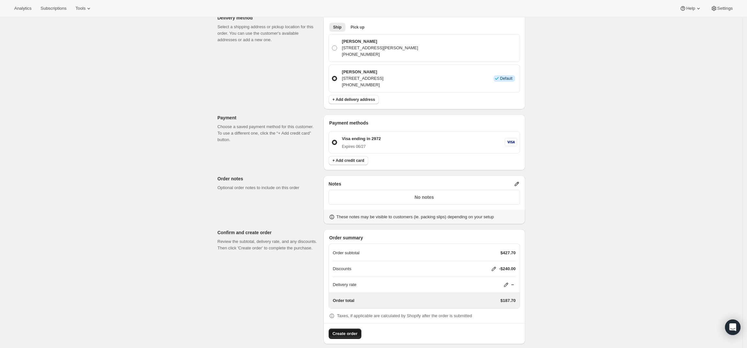
click at [345, 330] on span "Create order" at bounding box center [345, 333] width 25 height 6
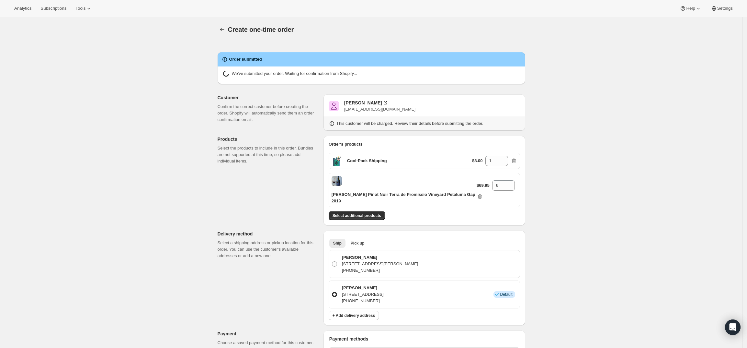
radio input "true"
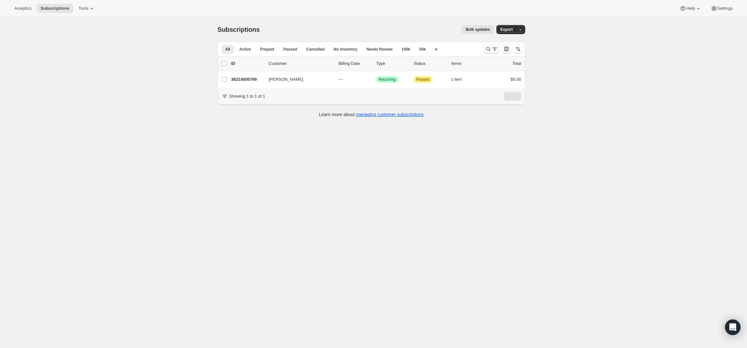
click at [492, 51] on icon "Search and filter results" at bounding box center [488, 49] width 6 height 6
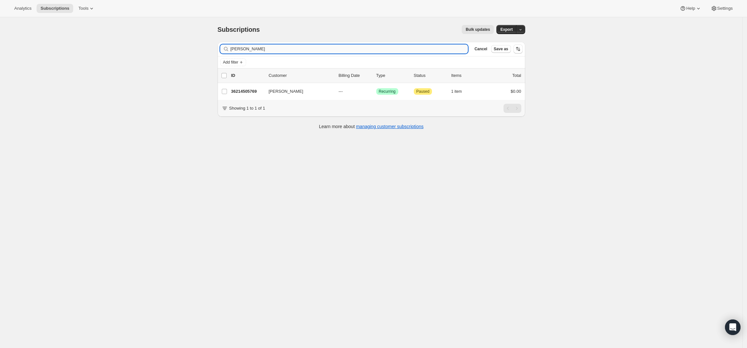
click at [387, 52] on input "Karen Fass" at bounding box center [350, 48] width 238 height 9
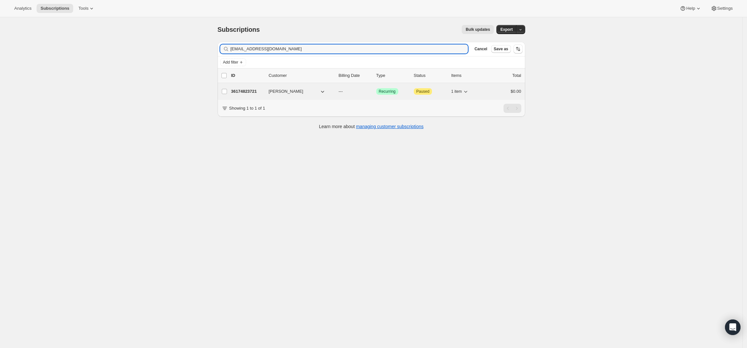
type input "larajunemccauley@gmail.com"
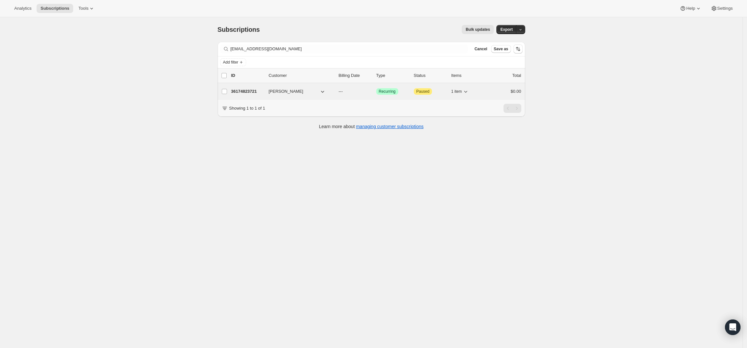
click at [248, 90] on p "36174823721" at bounding box center [247, 91] width 32 height 6
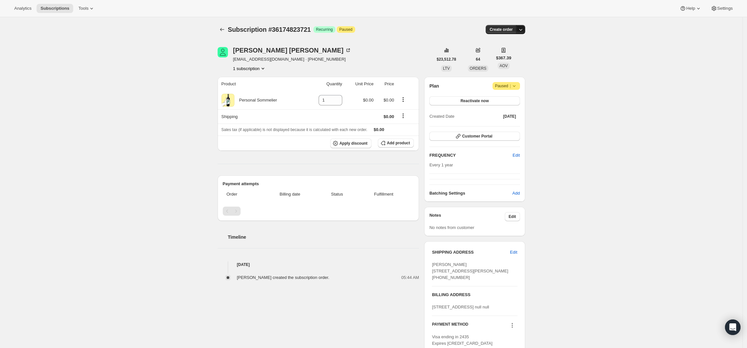
click at [524, 29] on icon "button" at bounding box center [521, 29] width 6 height 6
click at [519, 52] on span "Create custom one-time order" at bounding box center [495, 54] width 56 height 5
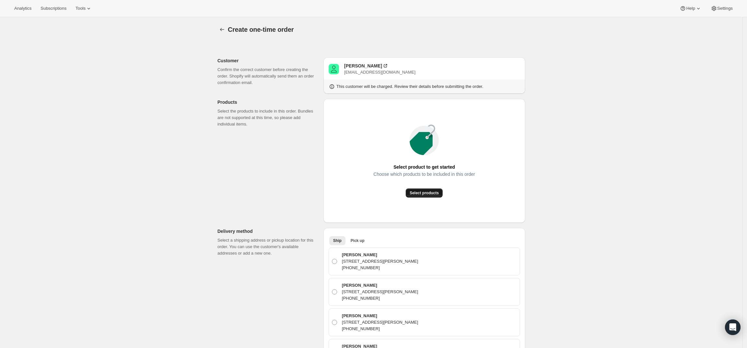
click at [435, 194] on span "Select products" at bounding box center [424, 192] width 29 height 5
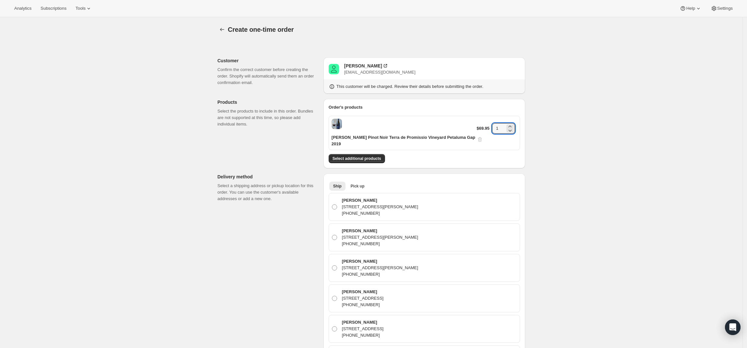
drag, startPoint x: 499, startPoint y: 125, endPoint x: 474, endPoint y: 122, distance: 25.8
click at [474, 122] on div "[PERSON_NAME] Pinot Noir Terra de Promissio Vineyard Petaluma Gap 2019 $69.95 1" at bounding box center [424, 133] width 191 height 34
type input "4"
click at [370, 155] on button "Select additional products" at bounding box center [357, 158] width 56 height 9
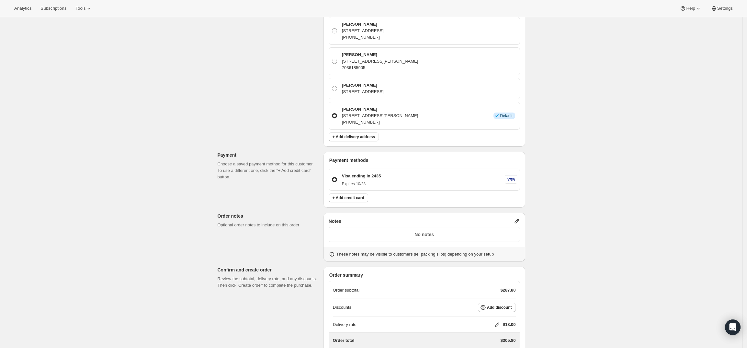
scroll to position [358, 0]
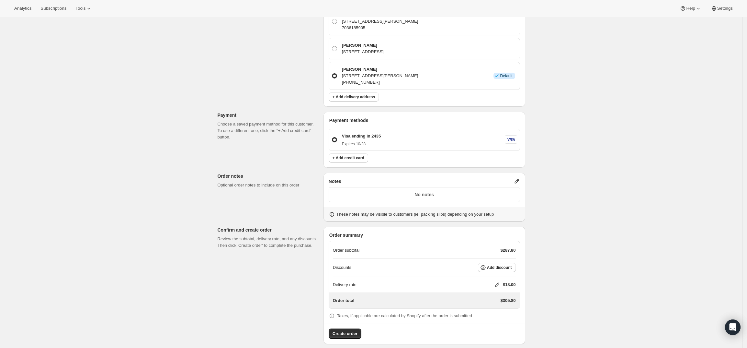
click at [499, 281] on icon at bounding box center [497, 284] width 6 height 6
click at [484, 299] on input "0" at bounding box center [500, 302] width 58 height 10
type input "0"
click at [491, 318] on span "Save" at bounding box center [495, 317] width 9 height 5
click at [494, 265] on span "Add discount" at bounding box center [499, 267] width 25 height 5
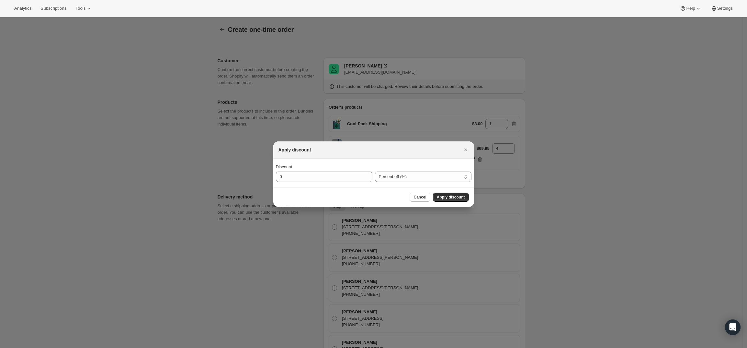
scroll to position [0, 0]
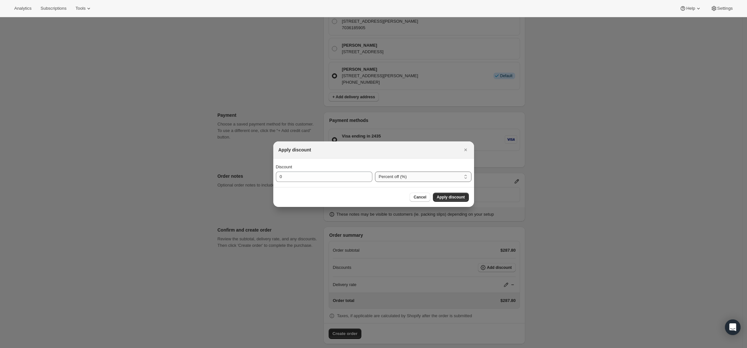
click at [390, 170] on div "Percent off (%) Amount off ($) Percent off (%)" at bounding box center [423, 173] width 97 height 18
click at [389, 176] on select "Percent off (%) Amount off ($)" at bounding box center [423, 176] width 97 height 10
select select "fixedAmount"
click at [375, 171] on select "Percent off (%) Amount off ($)" at bounding box center [423, 176] width 97 height 10
click at [325, 175] on input "0" at bounding box center [319, 176] width 87 height 10
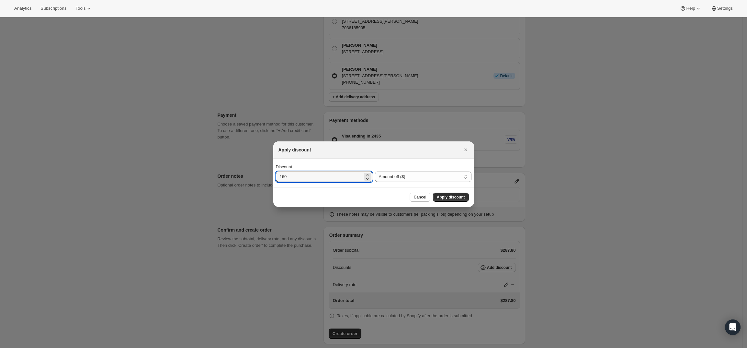
type input "160"
click at [452, 202] on div "Cancel Apply discount" at bounding box center [373, 197] width 201 height 20
click at [452, 195] on span "Apply discount" at bounding box center [451, 196] width 28 height 5
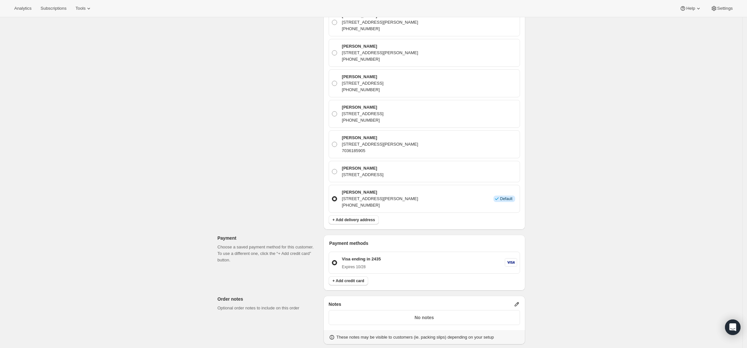
scroll to position [315, 0]
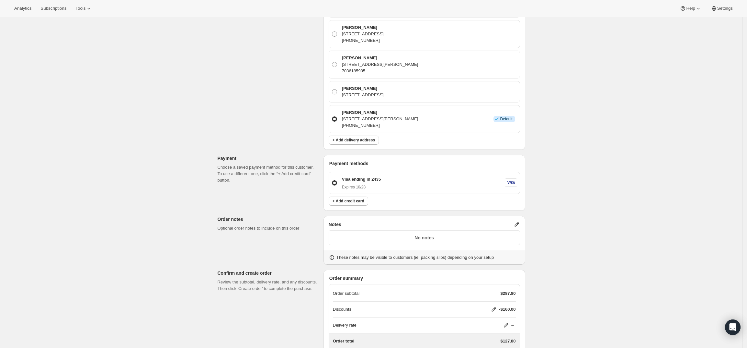
click at [520, 221] on icon at bounding box center [517, 224] width 6 height 6
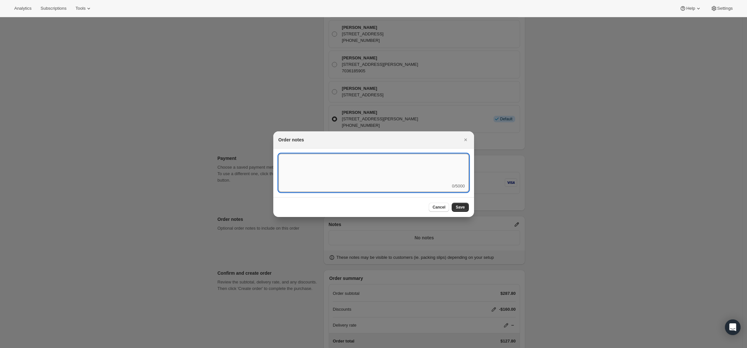
click at [413, 174] on textarea ":r3v:" at bounding box center [374, 168] width 190 height 29
type textarea "Temp Control"
click at [458, 205] on span "Save" at bounding box center [460, 206] width 9 height 5
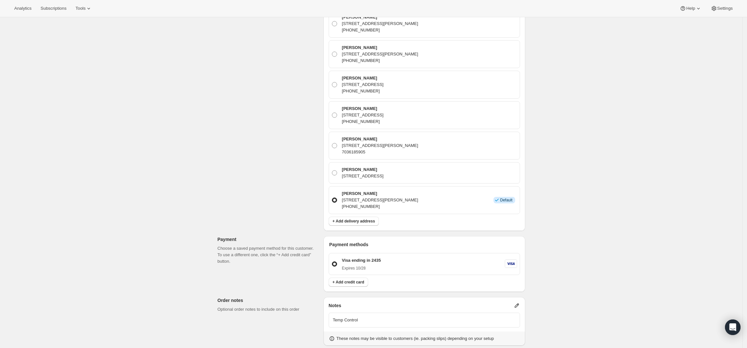
scroll to position [355, 0]
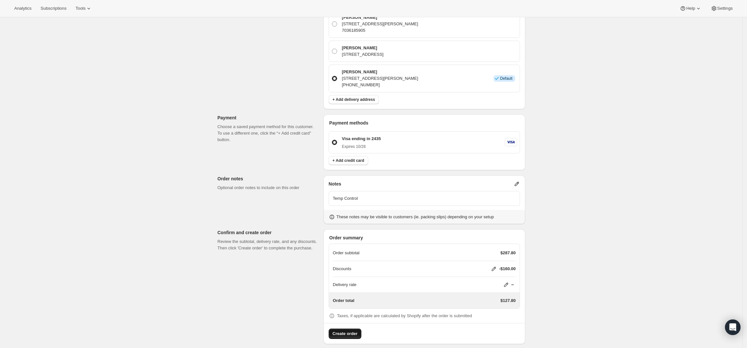
click at [344, 330] on span "Create order" at bounding box center [345, 333] width 25 height 6
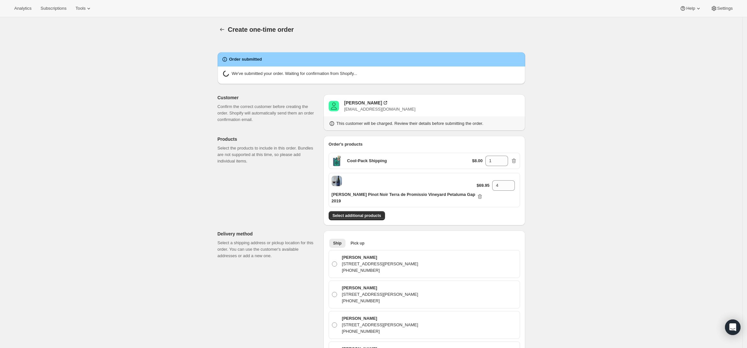
radio input "true"
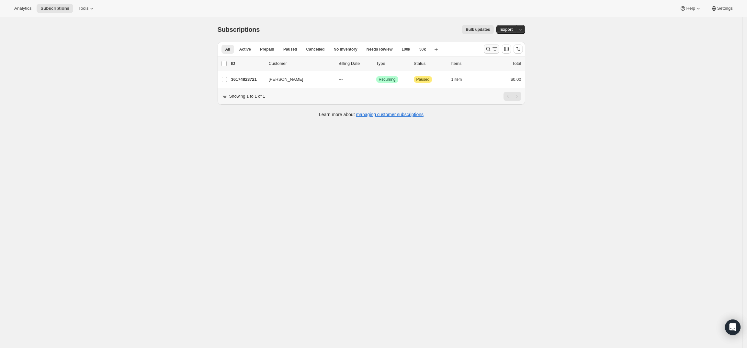
click at [495, 46] on icon "Search and filter results" at bounding box center [495, 49] width 6 height 6
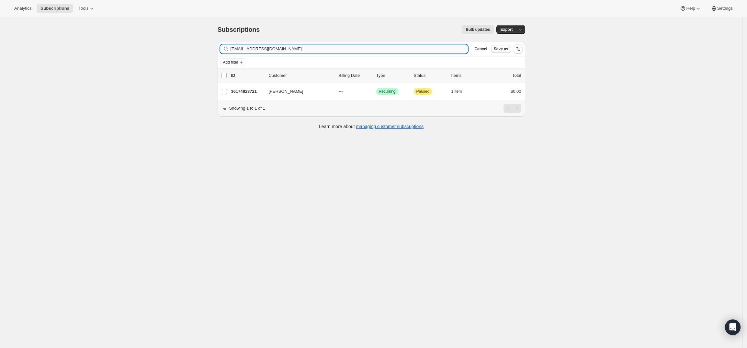
click at [387, 48] on input "[EMAIL_ADDRESS][DOMAIN_NAME]" at bounding box center [350, 48] width 238 height 9
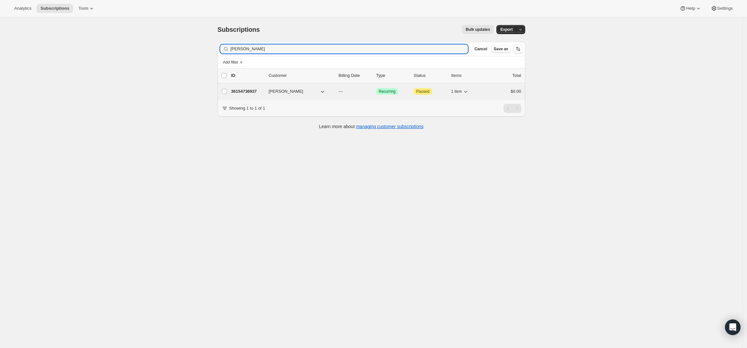
type input "[PERSON_NAME]"
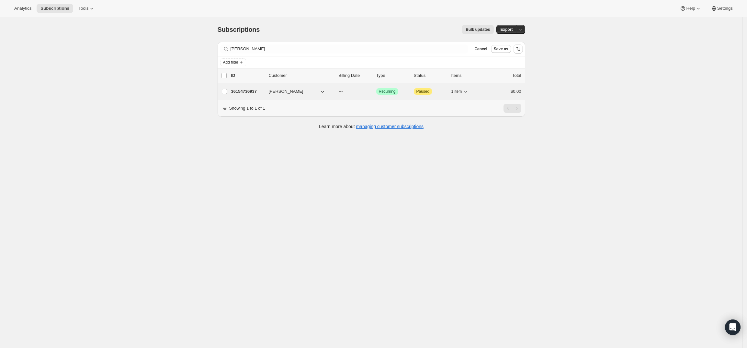
click at [243, 89] on p "36154736937" at bounding box center [247, 91] width 32 height 6
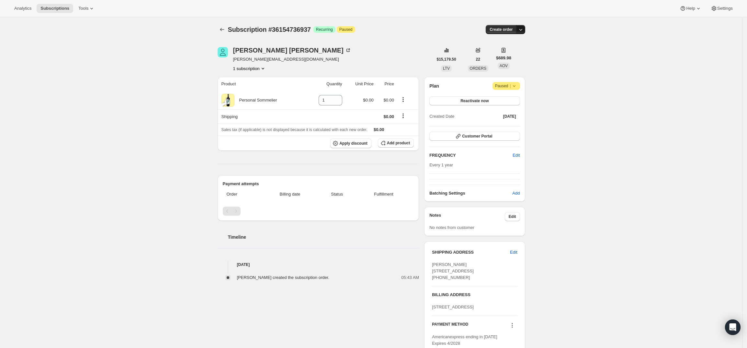
click at [525, 25] on button "button" at bounding box center [520, 29] width 9 height 9
click at [521, 52] on span "Create custom one-time order" at bounding box center [495, 54] width 56 height 5
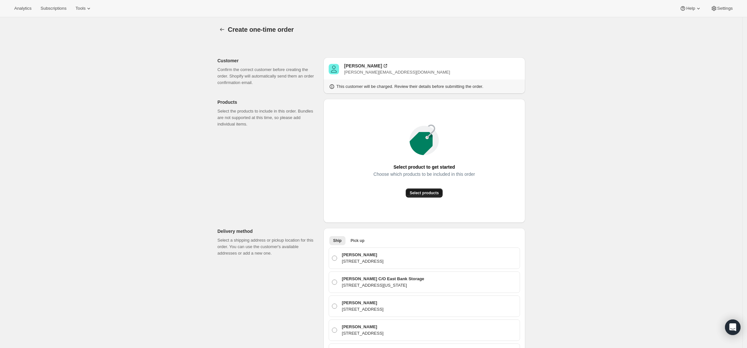
click at [426, 194] on span "Select products" at bounding box center [424, 192] width 29 height 5
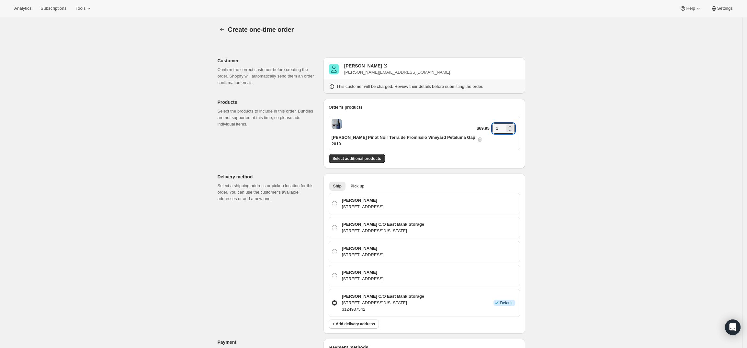
drag, startPoint x: 499, startPoint y: 125, endPoint x: 487, endPoint y: 125, distance: 11.7
click at [487, 125] on div "$69.95 1" at bounding box center [497, 132] width 40 height 19
type input "6"
click at [615, 146] on div "Create one-time order. This page is ready Create one-time order Customer Confir…" at bounding box center [371, 302] width 743 height 570
click at [375, 154] on button "Select additional products" at bounding box center [357, 158] width 56 height 9
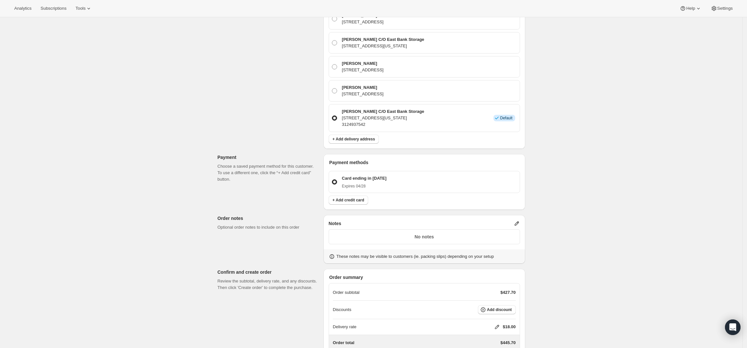
scroll to position [125, 0]
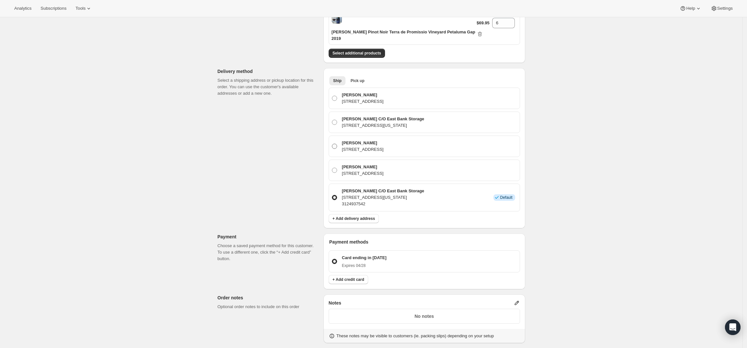
drag, startPoint x: 442, startPoint y: 141, endPoint x: 345, endPoint y: 144, distance: 96.6
click at [345, 144] on div "Mike Demaio 1000 Brickell Plz, Miami, FL, 33131, United States" at bounding box center [428, 146] width 177 height 13
copy p "1000 Brickell Plz, Miami, FL, 33131, United States"
drag, startPoint x: 460, startPoint y: 91, endPoint x: 456, endPoint y: 92, distance: 5.0
click at [456, 92] on div "Mike Demaio 1451 Brickell Ave Unit 4003, Miami, FL, 33131, United States" at bounding box center [428, 98] width 177 height 13
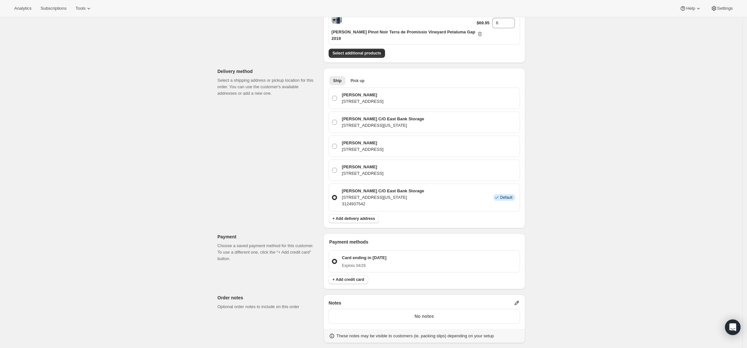
copy div "1451 Brickell Ave Unit 4003, Miami, FL, 33131, United States"
click at [601, 130] on div "Create one-time order. This page is ready Create one-time order Customer Confir…" at bounding box center [371, 184] width 743 height 584
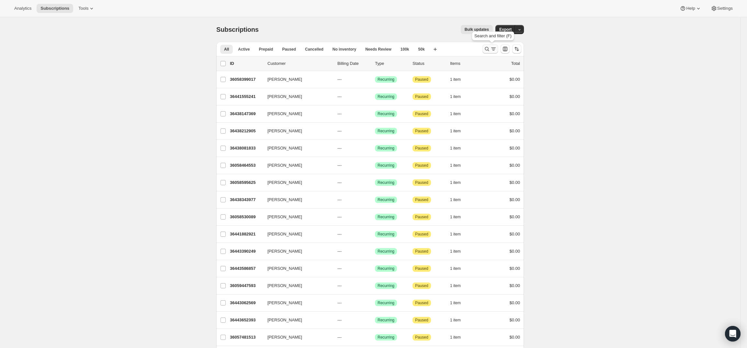
click at [495, 48] on icon "Search and filter results" at bounding box center [493, 47] width 5 height 1
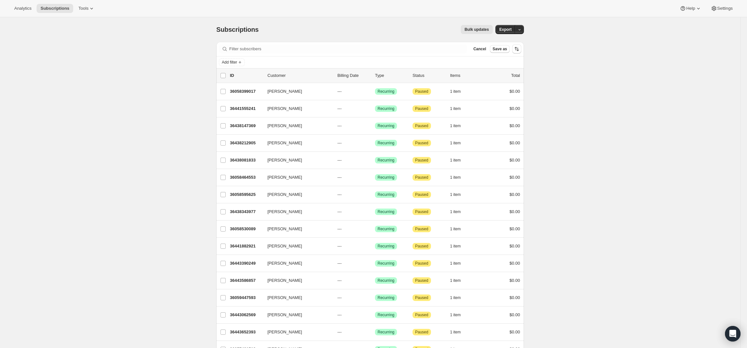
click at [280, 53] on div "Filter subscribers Cancel Save as" at bounding box center [370, 49] width 308 height 14
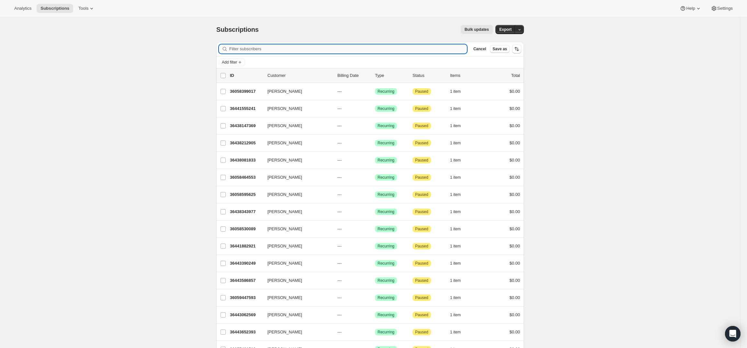
click at [282, 49] on input "Filter subscribers" at bounding box center [348, 48] width 238 height 9
paste input "[PERSON_NAME]"
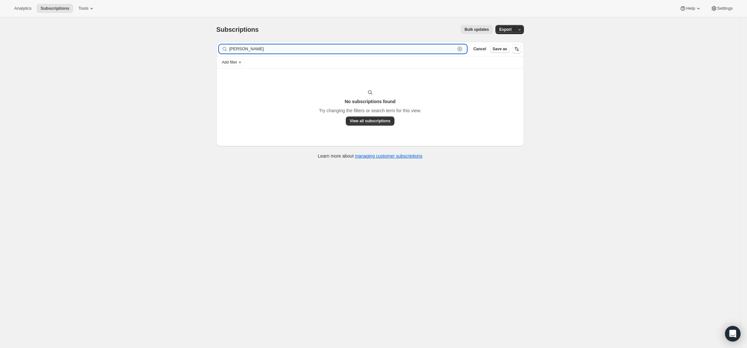
click at [260, 45] on input "[PERSON_NAME]" at bounding box center [342, 48] width 226 height 9
paste input "[EMAIL_ADDRESS][DOMAIN_NAME]"
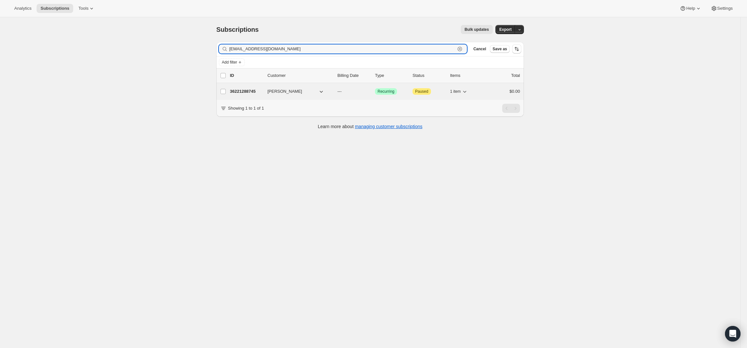
type input "[EMAIL_ADDRESS][DOMAIN_NAME]"
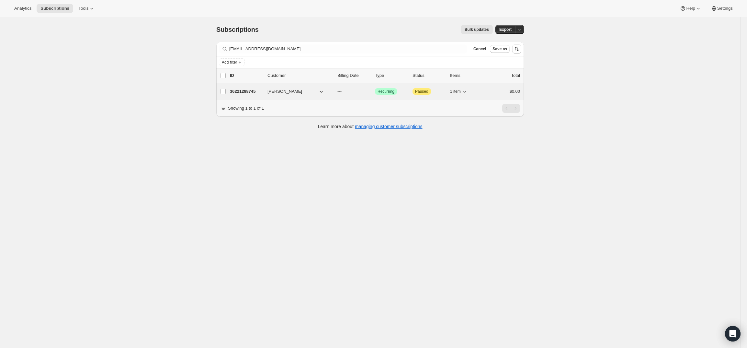
click at [238, 90] on p "36221288745" at bounding box center [246, 91] width 32 height 6
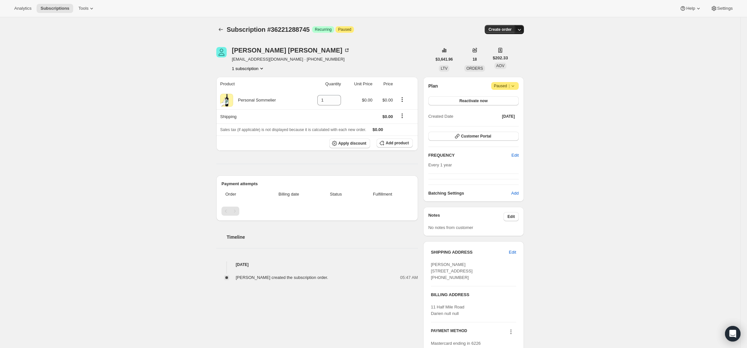
click at [523, 29] on icon "button" at bounding box center [519, 29] width 6 height 6
click at [512, 53] on span "Create custom one-time order" at bounding box center [495, 54] width 56 height 5
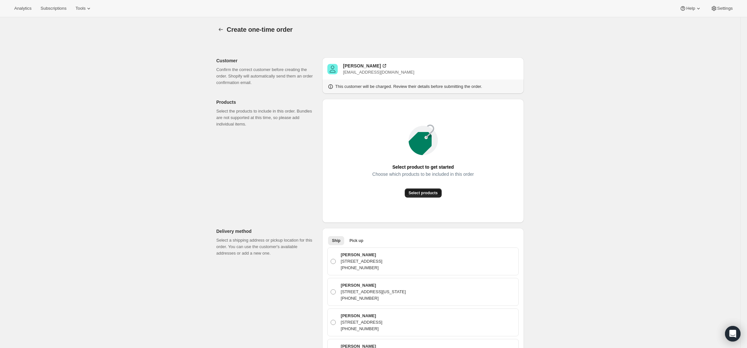
click at [429, 192] on span "Select products" at bounding box center [423, 192] width 29 height 5
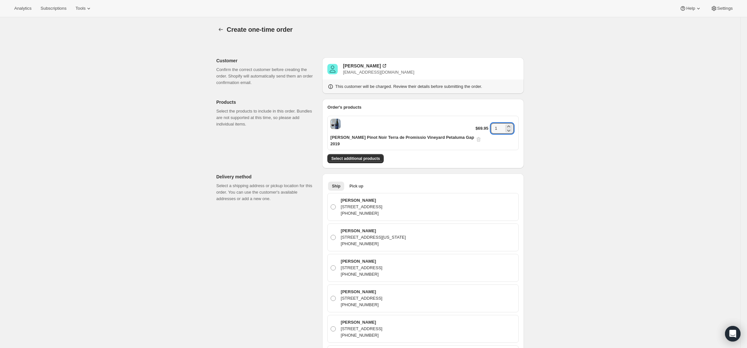
drag, startPoint x: 499, startPoint y: 125, endPoint x: 478, endPoint y: 124, distance: 20.4
click at [478, 124] on div "$69.95 1" at bounding box center [496, 132] width 40 height 19
type input "6"
click at [539, 133] on div "Create one-time order. This page is ready Create one-time order Customer Confir…" at bounding box center [370, 330] width 741 height 626
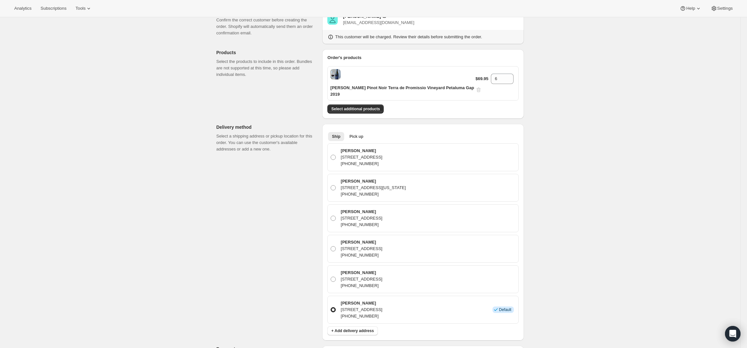
scroll to position [40, 0]
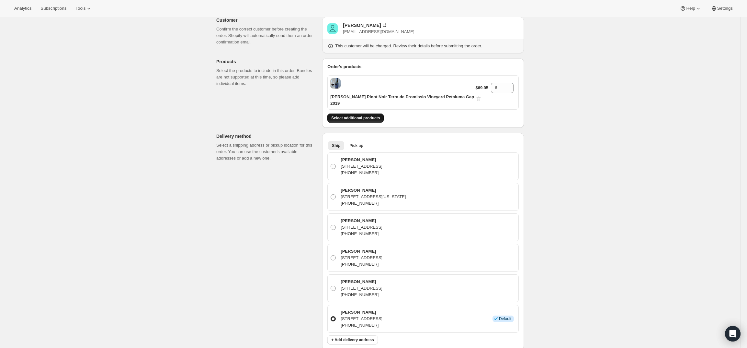
click at [372, 115] on span "Select additional products" at bounding box center [355, 117] width 49 height 5
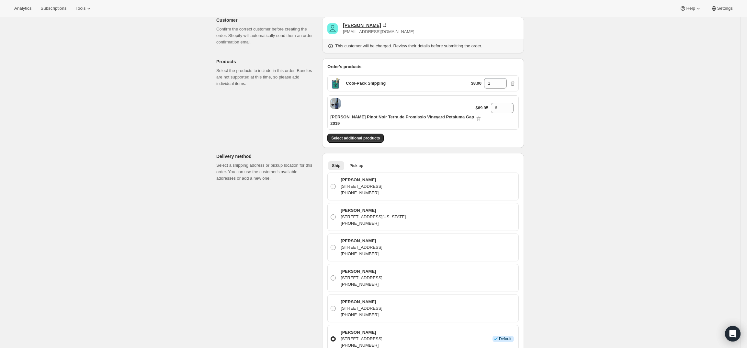
click at [358, 22] on div "[PERSON_NAME]" at bounding box center [362, 25] width 38 height 6
